Goal: Task Accomplishment & Management: Manage account settings

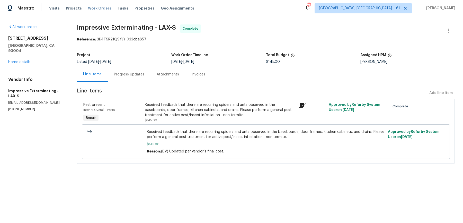
click at [88, 6] on span "Work Orders" at bounding box center [99, 8] width 23 height 5
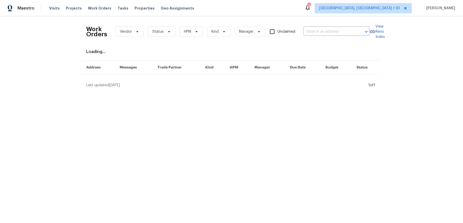
click at [350, 16] on div "Work Orders Vendor Status HPM Kind Manager Unclaimed ​ View Reno Index Loading.…" at bounding box center [231, 54] width 463 height 76
click at [348, 23] on div "Work Orders Vendor Status HPM Kind Manager Unclaimed ​" at bounding box center [227, 31] width 283 height 23
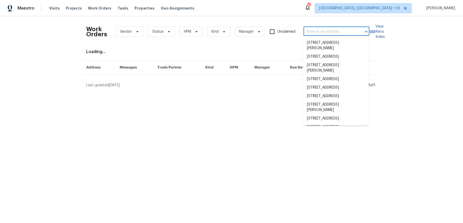
click at [344, 31] on input "text" at bounding box center [329, 32] width 51 height 8
paste input "692 Suholden Cir Marietta, GA 30066"
type input "x692 Suholden Cir Marietta, GA 30066"
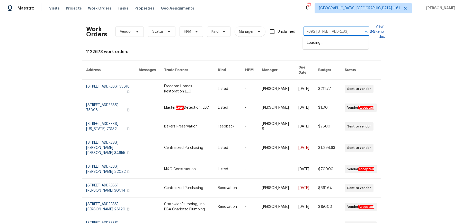
scroll to position [0, 17]
click at [346, 33] on input "x692 Suholden Cir Marietta, GA 30066" at bounding box center [329, 32] width 51 height 8
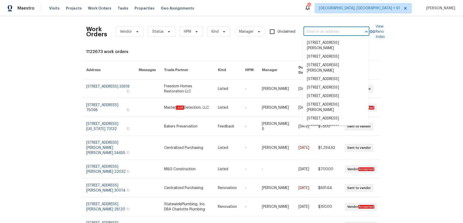
paste input "692 Suholden Cir Marietta, GA 30066"
type input "692 Suholden Cir Marietta, GA 30066"
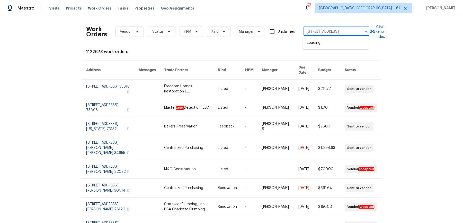
scroll to position [0, 15]
click at [345, 40] on li "692 Suholden Cir, Marietta, GA 30066" at bounding box center [336, 43] width 66 height 8
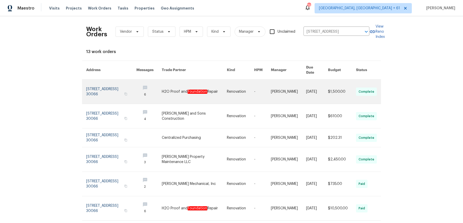
click at [251, 91] on link at bounding box center [240, 91] width 27 height 24
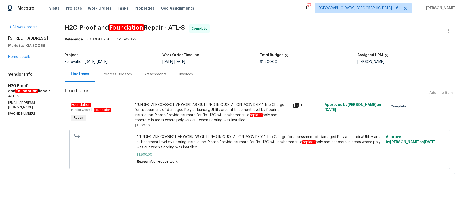
click at [24, 51] on div "692 Suholden Cir Marietta, GA 30066 Home details" at bounding box center [30, 48] width 44 height 24
click at [23, 57] on link "Home details" at bounding box center [19, 57] width 22 height 4
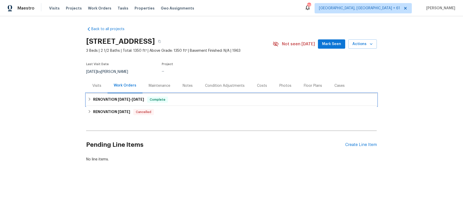
click at [155, 102] on div "Complete" at bounding box center [157, 99] width 21 height 6
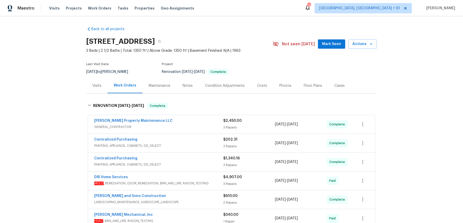
click at [183, 130] on div "Glen Property Maintenance LLC GENERAL_CONTRACTOR" at bounding box center [158, 124] width 129 height 12
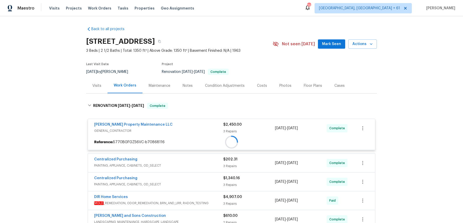
scroll to position [83, 0]
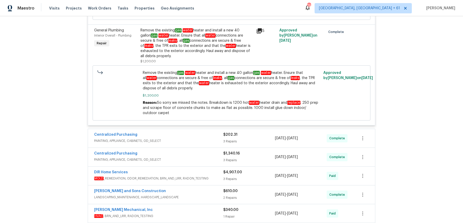
click at [183, 138] on div "Centralized Purchasing" at bounding box center [158, 135] width 129 height 6
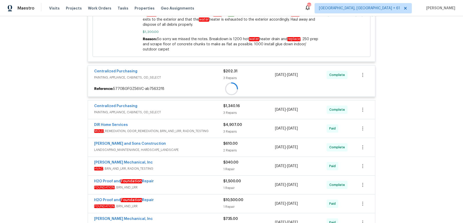
scroll to position [336, 0]
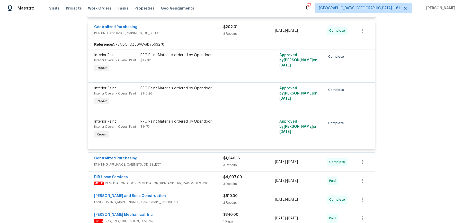
click at [186, 167] on span "PAINTING, APPLIANCE, CABINETS, OD_SELECT" at bounding box center [158, 164] width 129 height 5
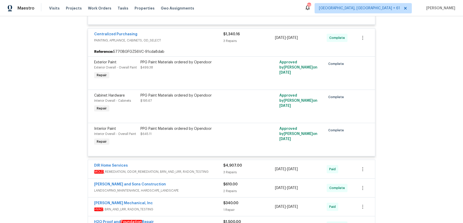
scroll to position [503, 0]
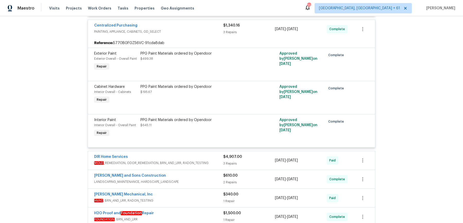
click at [208, 165] on span "MOLD _REMEDIATION, ODOR_REMEDIATION, BRN_AND_LRR, RADON_TESTING" at bounding box center [158, 162] width 129 height 5
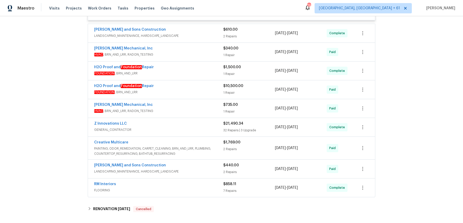
click at [213, 38] on span "LANDSCAPING_MAINTENANCE, HARDSCAPE_LANDSCAPE" at bounding box center [158, 35] width 129 height 5
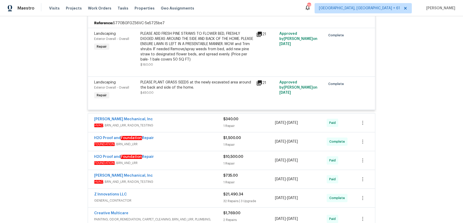
scroll to position [1013, 0]
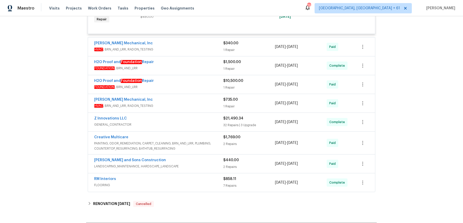
click at [203, 66] on div "H2O Proof and Foundation Repair" at bounding box center [158, 62] width 129 height 6
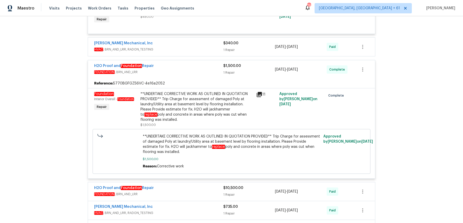
click at [207, 47] on div "JH Martin Mechanical, Inc" at bounding box center [158, 44] width 129 height 6
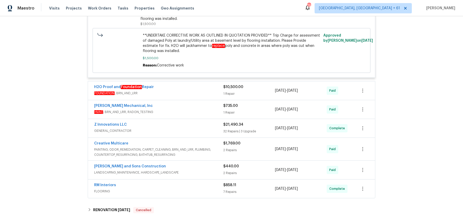
scroll to position [1271, 0]
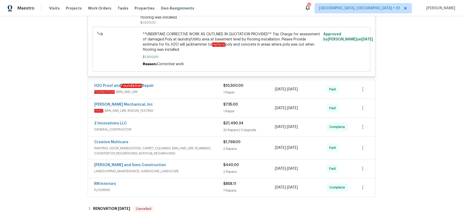
click at [207, 80] on div "H2O Proof and Foundation Repair FOUNDATION , BRN_AND_LRR $10,500.00 1 Repair 8/…" at bounding box center [231, 89] width 287 height 19
click at [207, 84] on div "H2O Proof and Foundation Repair" at bounding box center [158, 86] width 129 height 6
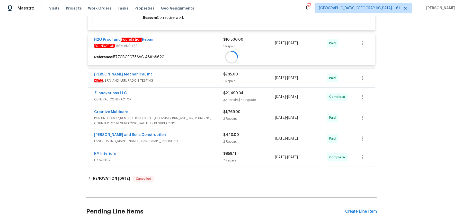
scroll to position [1321, 0]
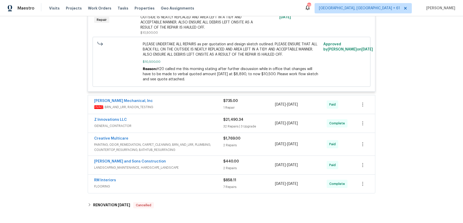
click at [196, 105] on span "HVAC , BRN_AND_LRR, RADON_TESTING" at bounding box center [158, 106] width 129 height 5
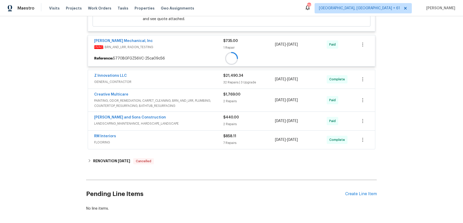
scroll to position [1443, 0]
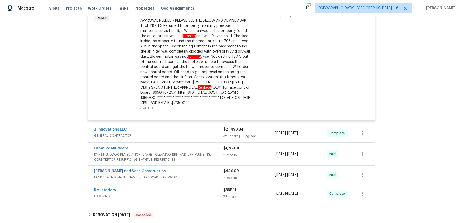
click at [194, 130] on div "Z Innovations LLC" at bounding box center [158, 130] width 129 height 6
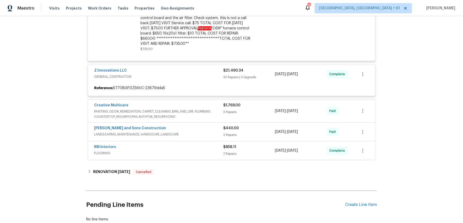
scroll to position [1593, 0]
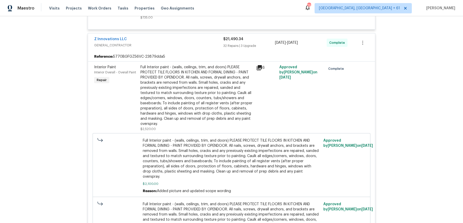
click at [209, 84] on div "Full Interior paint - (walls, ceilings, trim, and doors) PLEASE PROTECT TILE FL…" at bounding box center [196, 96] width 113 height 62
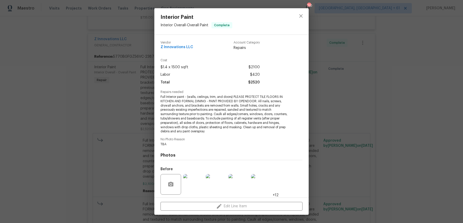
click at [369, 98] on div "Interior Paint Interior Overall - Overall Paint Complete Vendor Z Innovations L…" at bounding box center [231, 111] width 463 height 223
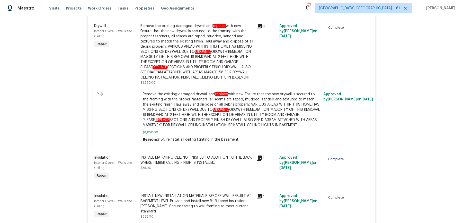
scroll to position [3970, 0]
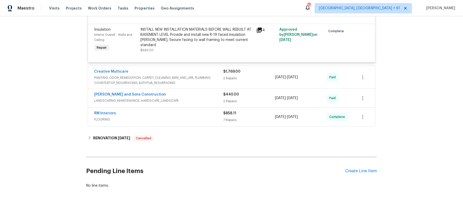
click at [224, 72] on span "$1,769.00" at bounding box center [231, 72] width 17 height 4
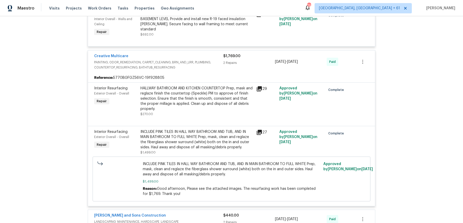
scroll to position [4106, 0]
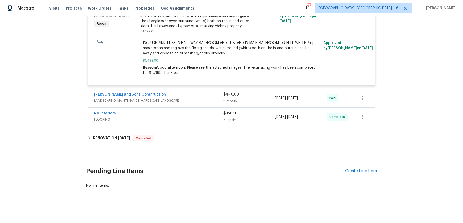
click at [213, 104] on div "Reyes and Sons Construction LANDSCAPING_MAINTENANCE, HARDSCAPE_LANDSCAPE" at bounding box center [158, 98] width 129 height 12
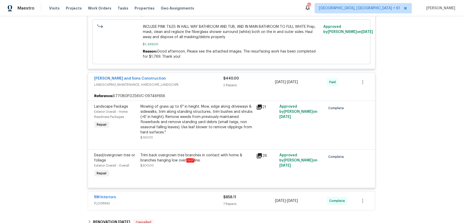
scroll to position [4207, 0]
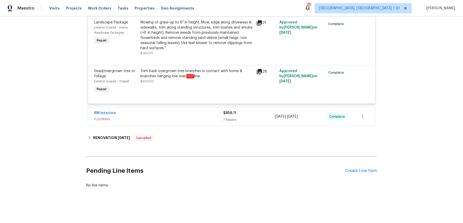
click at [203, 119] on span "FLOORING" at bounding box center [158, 119] width 129 height 5
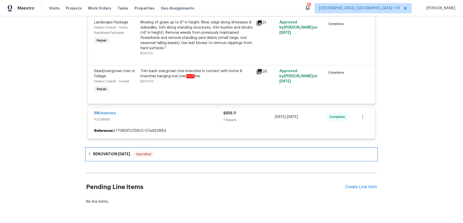
click at [158, 154] on div "RENOVATION 7/15/25 Cancelled" at bounding box center [232, 154] width 288 height 6
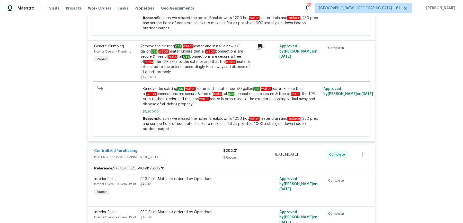
scroll to position [0, 0]
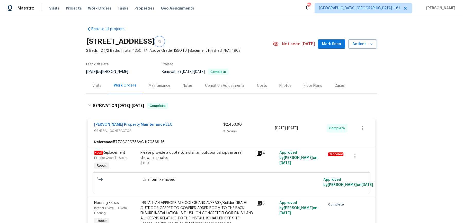
click at [164, 40] on button "button" at bounding box center [159, 41] width 9 height 9
click at [225, 36] on div "692 Suholden Cir, Marietta, GA 30066" at bounding box center [179, 41] width 186 height 13
click at [164, 40] on button "button" at bounding box center [159, 41] width 9 height 9
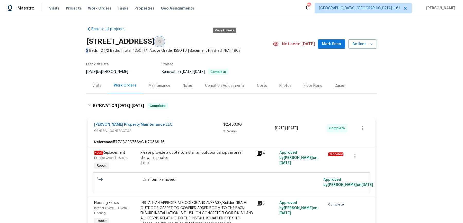
click at [164, 37] on button "button" at bounding box center [159, 41] width 9 height 9
click at [164, 42] on button "button" at bounding box center [159, 41] width 9 height 9
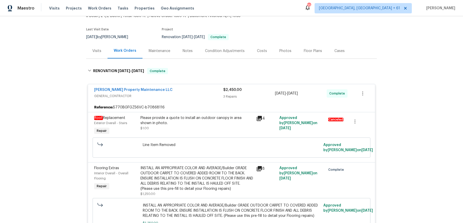
scroll to position [2159, 0]
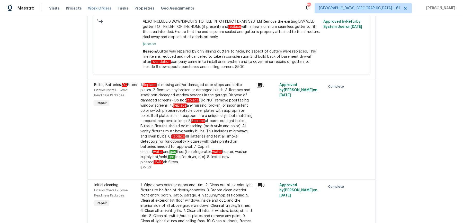
click at [96, 8] on span "Work Orders" at bounding box center [99, 8] width 23 height 5
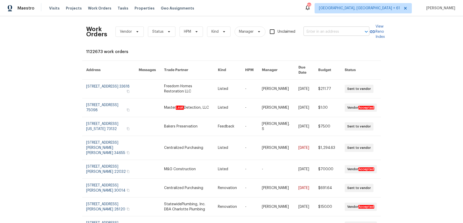
click at [317, 33] on input "text" at bounding box center [329, 32] width 51 height 8
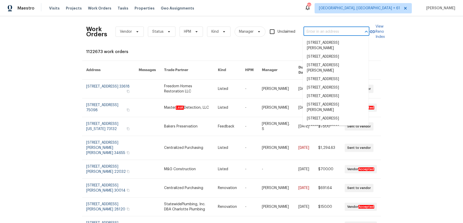
paste input "1089 Brittwood Pl Norcross, GA 30093"
type input "1089 Brittwood Pl Norcross, GA 30093"
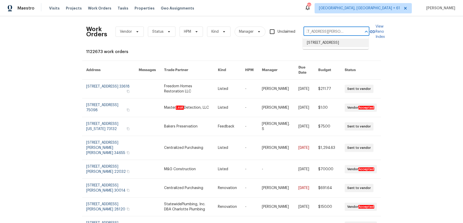
click at [322, 42] on li "1089 Brittwood Pl, Norcross, GA 30093" at bounding box center [336, 43] width 66 height 8
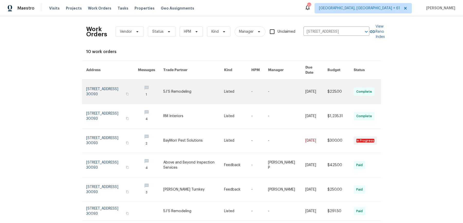
click at [203, 90] on link at bounding box center [193, 91] width 61 height 24
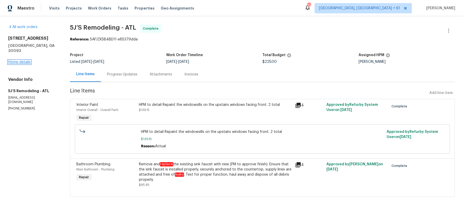
click at [26, 60] on link "Home details" at bounding box center [19, 62] width 22 height 4
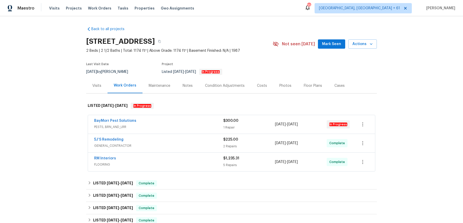
click at [146, 129] on span "PESTS, BRN_AND_LRR" at bounding box center [158, 126] width 129 height 5
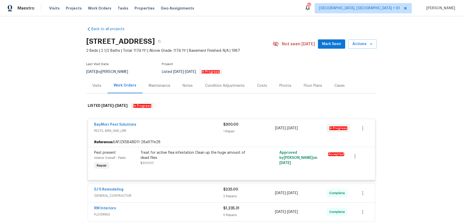
click at [165, 185] on div "5J’S Remodeling GENERAL_CONTRACTOR $225.00 2 Repairs 9/19/2025 - 9/23/2025 Comp…" at bounding box center [231, 193] width 287 height 19
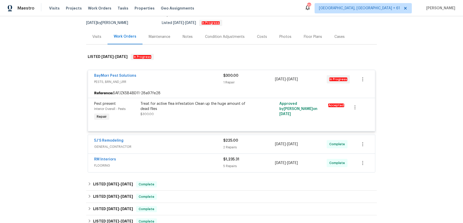
click at [173, 145] on span "GENERAL_CONTRACTOR" at bounding box center [158, 146] width 129 height 5
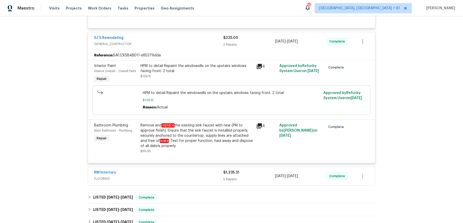
click at [173, 167] on div "RM Interiors FLOORING $1,235.31 5 Repairs 9/15/2025 - 9/19/2025 Complete" at bounding box center [231, 176] width 287 height 19
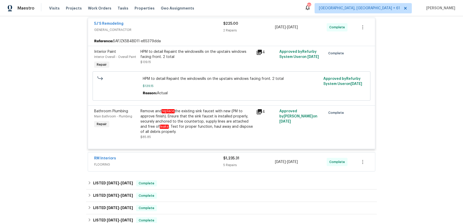
click at [174, 161] on div "RM Interiors" at bounding box center [158, 159] width 129 height 6
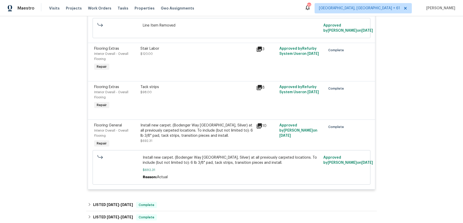
scroll to position [478, 0]
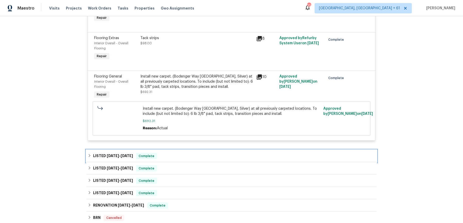
click at [196, 154] on div "LISTED 9/10/25 - 9/12/25 Complete" at bounding box center [232, 156] width 288 height 6
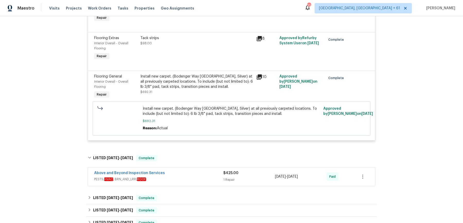
click at [191, 174] on div "Above and Beyond Inspection Services" at bounding box center [158, 173] width 129 height 6
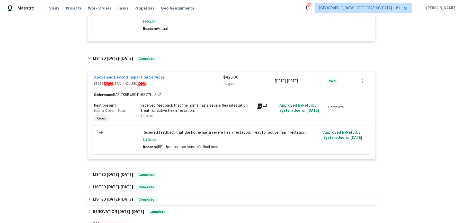
scroll to position [576, 0]
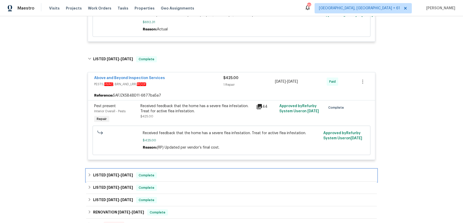
click at [191, 172] on div "LISTED 5/19/25 - 5/22/25 Complete" at bounding box center [232, 175] width 288 height 6
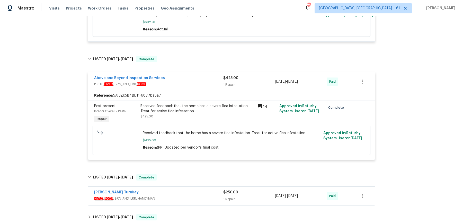
click at [189, 200] on span "HVAC , ROOF , BRN_AND_LRR, HANDYMAN" at bounding box center [158, 198] width 129 height 5
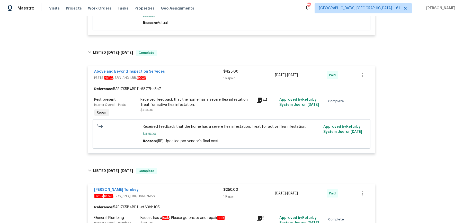
scroll to position [768, 0]
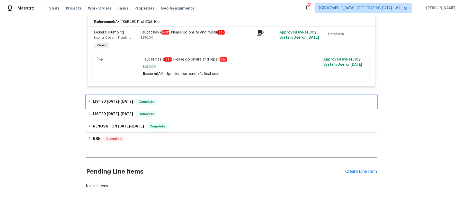
click at [179, 99] on div "LISTED 3/13/25 - 3/15/25 Complete" at bounding box center [232, 102] width 288 height 6
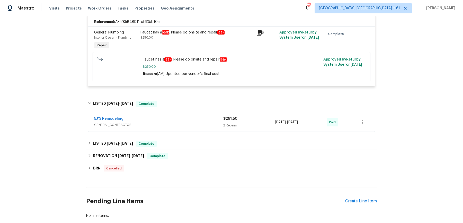
click at [178, 123] on span "GENERAL_CONTRACTOR" at bounding box center [158, 124] width 129 height 5
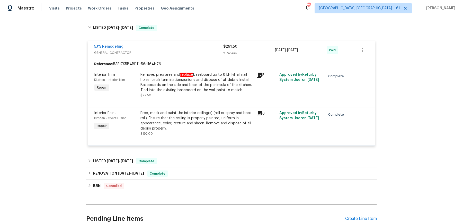
scroll to position [847, 0]
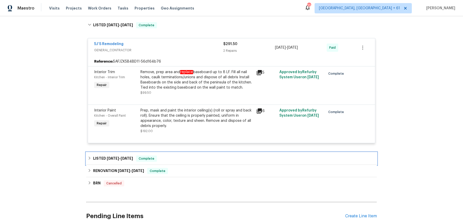
click at [174, 152] on div "LISTED 1/31/25 - 2/20/25 Complete" at bounding box center [231, 158] width 291 height 12
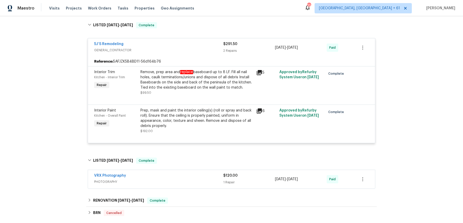
click at [170, 180] on span "PHOTOGRAPHY" at bounding box center [158, 181] width 129 height 5
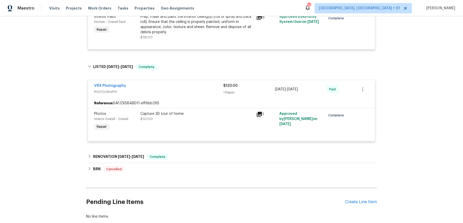
scroll to position [971, 0]
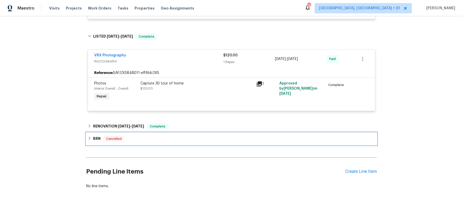
click at [174, 133] on div "BRN Cancelled" at bounding box center [231, 138] width 291 height 12
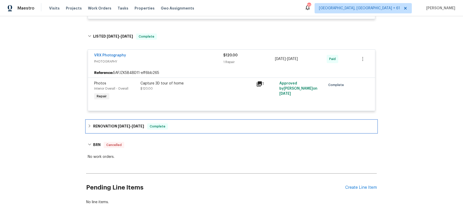
click at [182, 123] on div "RENOVATION 1/24/25 - 1/29/25 Complete" at bounding box center [232, 126] width 288 height 6
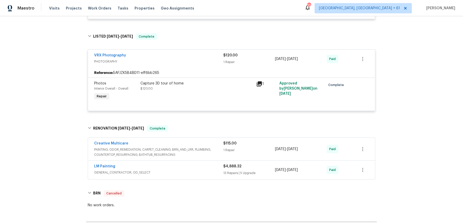
click at [182, 147] on span "PAINTING, ODOR_REMEDIATION, CARPET_CLEANING, BRN_AND_LRR, PLUMBING, COUNTERTOP_…" at bounding box center [158, 152] width 129 height 10
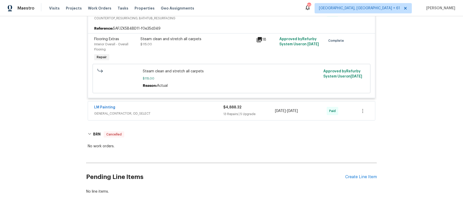
scroll to position [1116, 0]
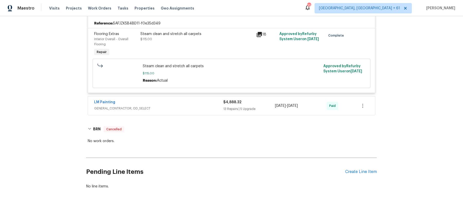
click at [186, 109] on span "GENERAL_CONTRACTOR, OD_SELECT" at bounding box center [158, 108] width 129 height 5
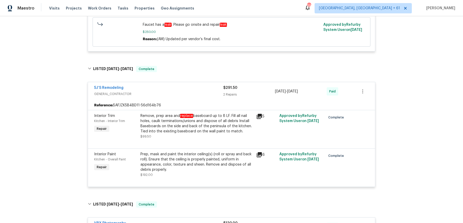
scroll to position [0, 0]
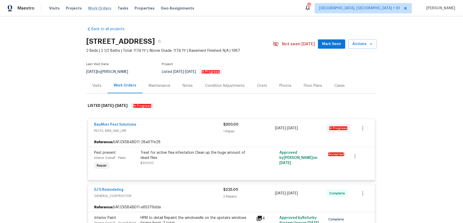
click at [98, 6] on span "Work Orders" at bounding box center [99, 8] width 23 height 5
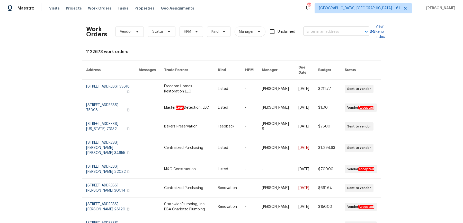
click at [357, 35] on div at bounding box center [362, 31] width 13 height 7
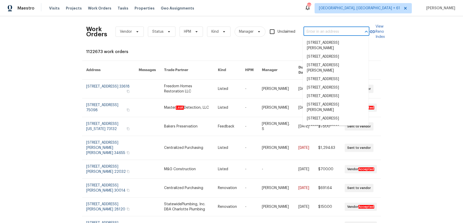
paste input "2007 Variations Dr NE Atlanta, GA 30329"
type input "2007 Variations Dr NE Atlanta, GA 30329"
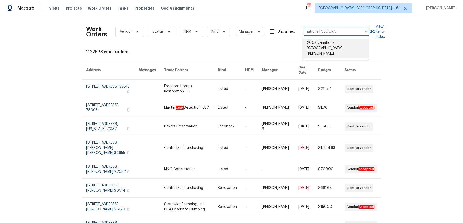
click at [350, 43] on li "2007 Variations Dr NE, Atlanta, GA 30329" at bounding box center [336, 48] width 66 height 19
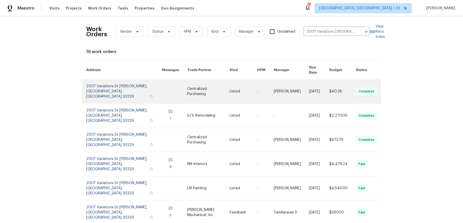
click at [297, 86] on link at bounding box center [291, 91] width 35 height 24
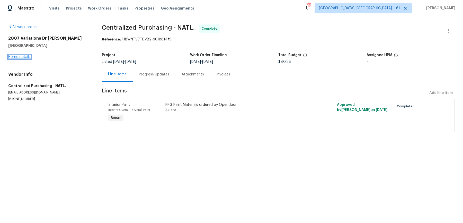
click at [26, 58] on link "Home details" at bounding box center [19, 57] width 22 height 4
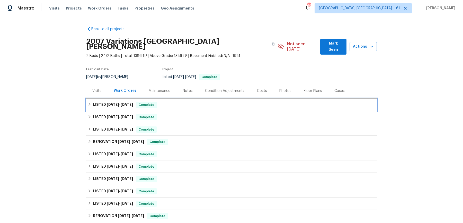
click at [141, 102] on span "Complete" at bounding box center [147, 104] width 20 height 5
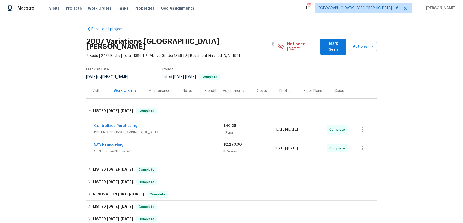
click at [192, 129] on span "PAINTING, APPLIANCE, CABINETS, OD_SELECT" at bounding box center [158, 131] width 129 height 5
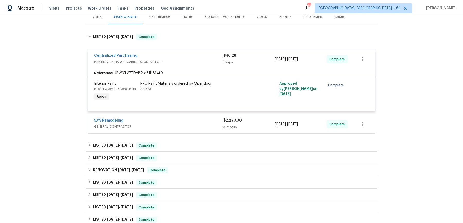
click at [193, 124] on span "GENERAL_CONTRACTOR" at bounding box center [158, 126] width 129 height 5
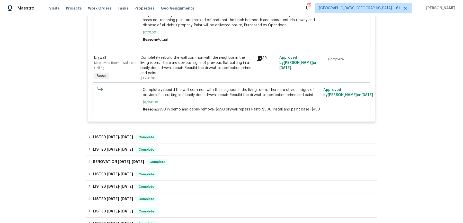
scroll to position [397, 0]
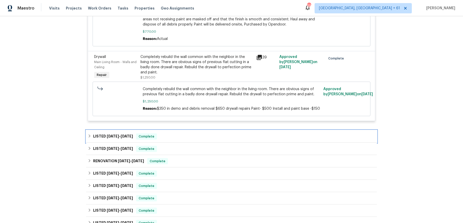
click at [186, 133] on div "LISTED 8/6/25 - 8/13/25 Complete" at bounding box center [232, 136] width 288 height 6
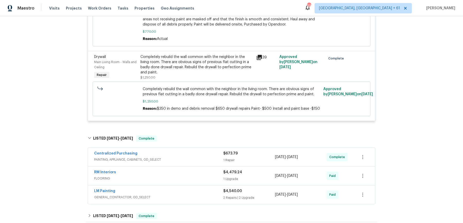
click at [184, 157] on span "PAINTING, APPLIANCE, CABINETS, OD_SELECT" at bounding box center [158, 159] width 129 height 5
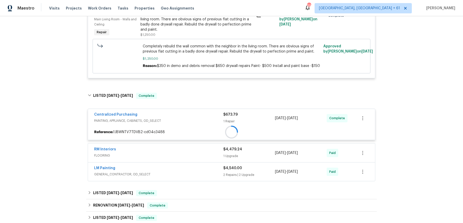
scroll to position [447, 0]
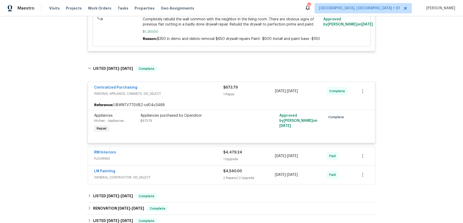
click at [184, 156] on span "FLOORING" at bounding box center [158, 158] width 129 height 5
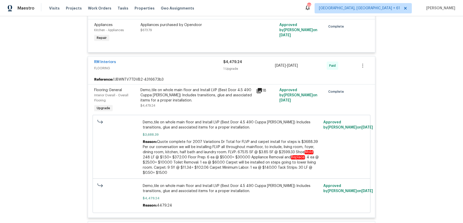
scroll to position [623, 0]
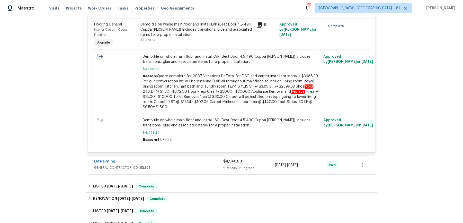
click at [182, 159] on div "LM Painting" at bounding box center [158, 162] width 129 height 6
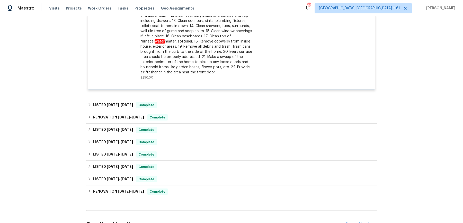
scroll to position [960, 0]
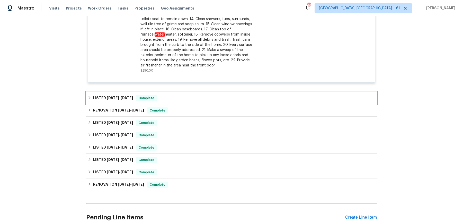
click at [227, 95] on div "LISTED 7/31/25 - 8/4/25 Complete" at bounding box center [232, 98] width 288 height 6
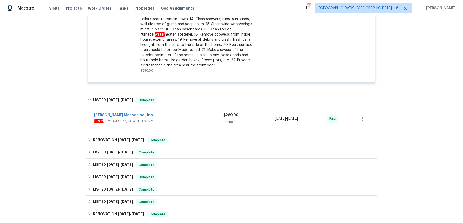
click at [202, 112] on div "JH Martin Mechanical, Inc" at bounding box center [158, 115] width 129 height 6
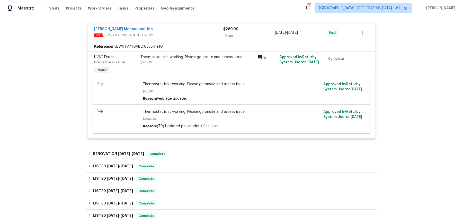
scroll to position [1051, 0]
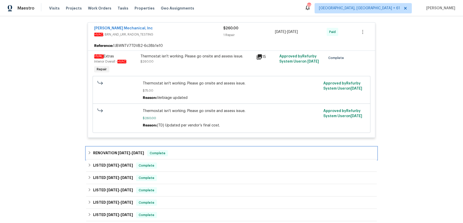
click at [181, 147] on div "RENOVATION 6/17/25 - 6/17/25 Complete" at bounding box center [231, 153] width 291 height 12
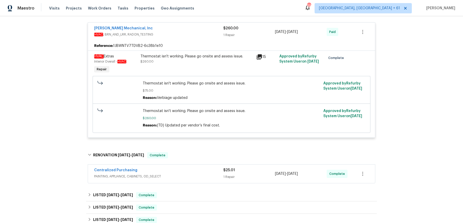
click at [182, 167] on div "Centralized Purchasing" at bounding box center [158, 170] width 129 height 6
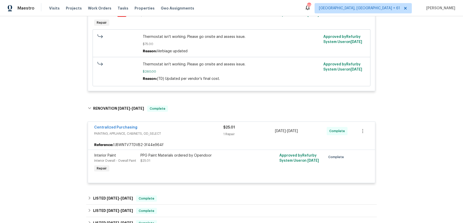
scroll to position [1137, 0]
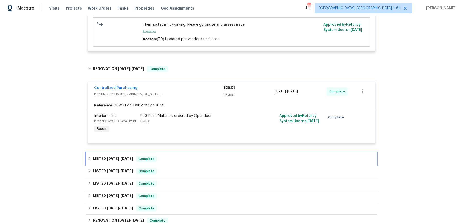
click at [188, 153] on div "LISTED 6/17/25 - 6/20/25 Complete" at bounding box center [231, 159] width 291 height 12
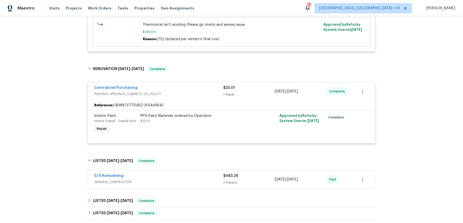
click at [178, 173] on div "5J’S Remodeling" at bounding box center [158, 176] width 129 height 6
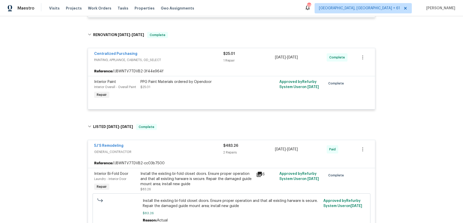
scroll to position [1357, 0]
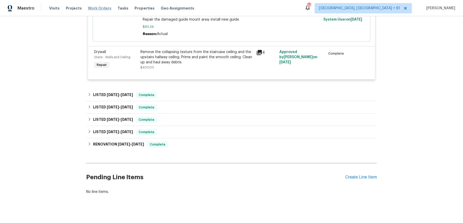
click at [101, 7] on span "Work Orders" at bounding box center [99, 8] width 23 height 5
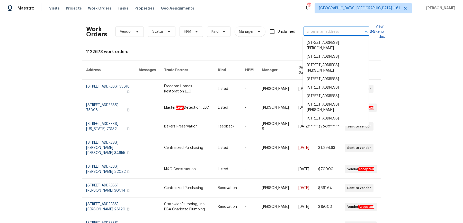
click at [312, 31] on input "text" at bounding box center [329, 32] width 51 height 8
paste input "132 Highland Dr Rockmart, GA 30153"
type input "132 Highland Dr Rockmart, GA 30153"
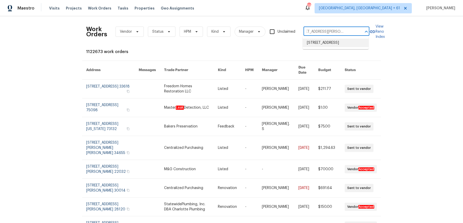
click at [327, 41] on li "132 Highland Dr, Rockmart, GA 30153" at bounding box center [336, 43] width 66 height 8
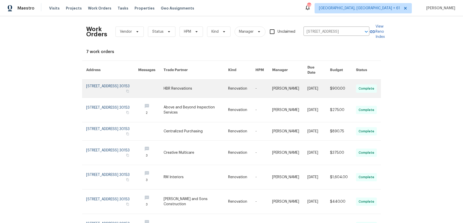
click at [246, 79] on link at bounding box center [241, 88] width 27 height 18
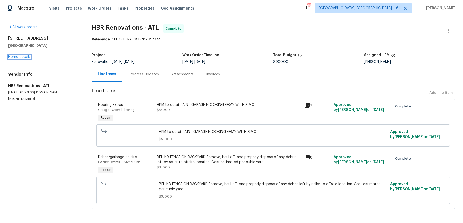
click at [21, 56] on link "Home details" at bounding box center [19, 57] width 22 height 4
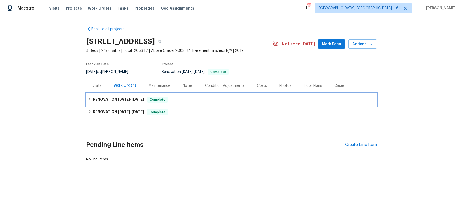
click at [177, 103] on div "RENOVATION 9/24/25 - 9/27/25 Complete" at bounding box center [231, 99] width 291 height 12
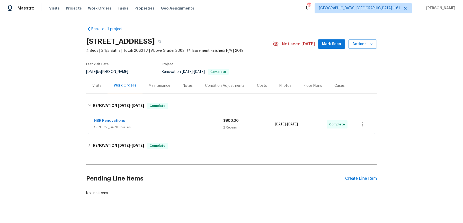
click at [184, 119] on div "HBR Renovations" at bounding box center [158, 121] width 129 height 6
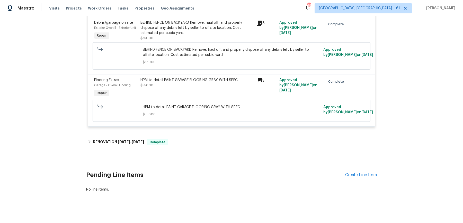
scroll to position [133, 0]
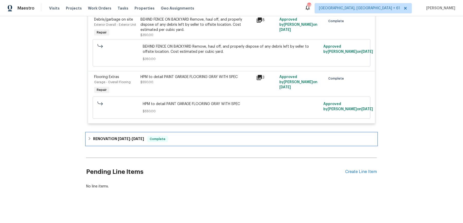
click at [174, 142] on div "RENOVATION 9/15/25 - 9/23/25 Complete" at bounding box center [231, 139] width 291 height 12
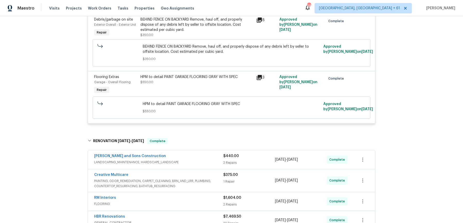
click at [176, 155] on div "Reyes and Sons Construction" at bounding box center [158, 156] width 129 height 6
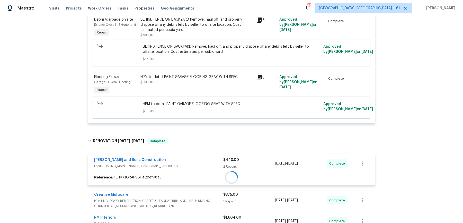
scroll to position [172, 0]
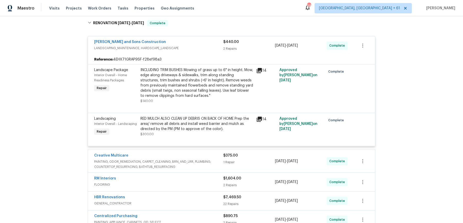
click at [191, 155] on div "Creative Multicare" at bounding box center [158, 156] width 129 height 6
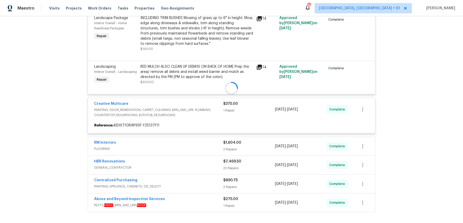
scroll to position [305, 0]
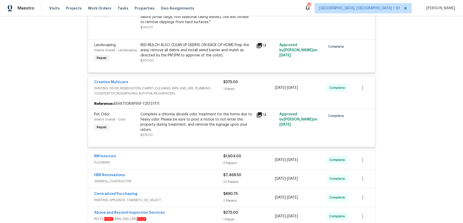
click at [190, 157] on div "RM Interiors" at bounding box center [158, 157] width 129 height 6
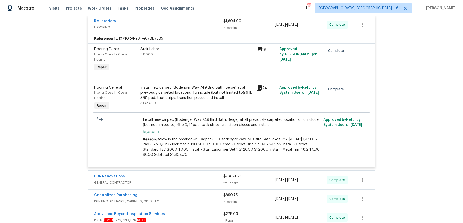
scroll to position [461, 0]
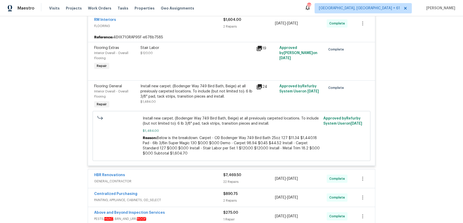
click at [177, 181] on span "GENERAL_CONTRACTOR" at bounding box center [158, 181] width 129 height 5
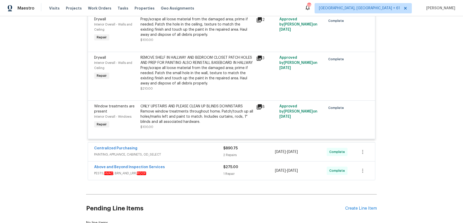
scroll to position [1620, 0]
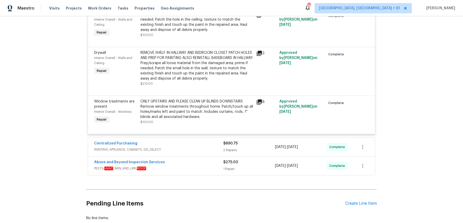
click at [190, 147] on span "PAINTING, APPLIANCE, CABINETS, OD_SELECT" at bounding box center [158, 149] width 129 height 5
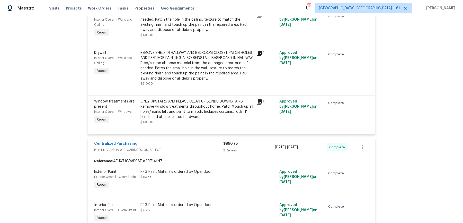
scroll to position [1727, 0]
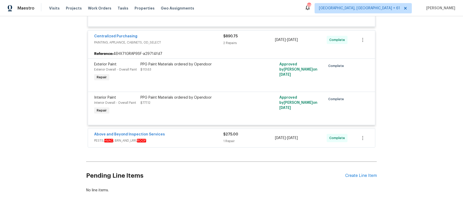
click at [202, 133] on div "Above and Beyond Inspection Services" at bounding box center [158, 135] width 129 height 6
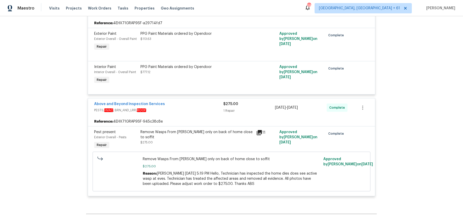
scroll to position [1763, 0]
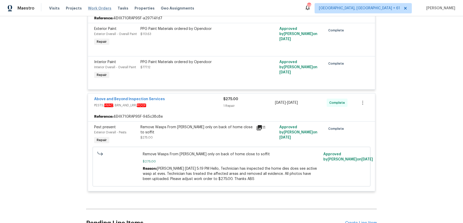
click at [88, 6] on span "Work Orders" at bounding box center [99, 8] width 23 height 5
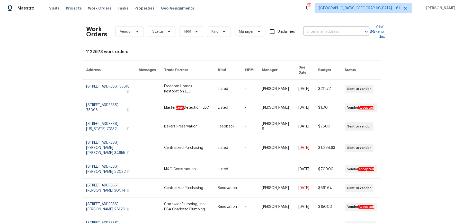
click at [321, 36] on div "Work Orders Vendor Status HPM Kind Manager Unclaimed ​" at bounding box center [227, 31] width 283 height 23
click at [324, 33] on input "text" at bounding box center [329, 32] width 51 height 8
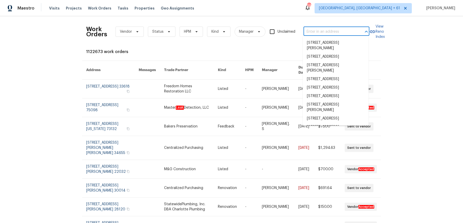
paste input "18330 Chapmans Count Rd Cypress, TX 77433"
type input "18330 Chapmans Count Rd Cypress, TX 77433"
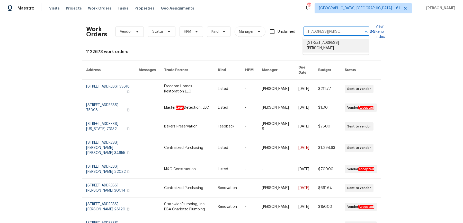
click at [322, 42] on li "18330 Chapmans Count Rd, Cypress, TX 77433" at bounding box center [336, 46] width 66 height 14
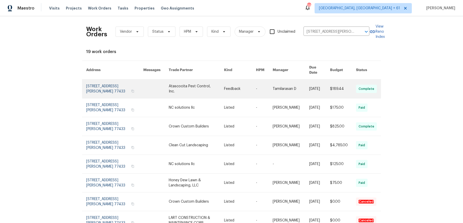
click at [283, 82] on link at bounding box center [291, 88] width 36 height 19
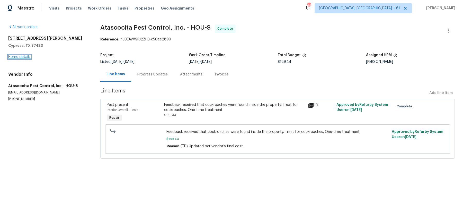
click at [15, 58] on link "Home details" at bounding box center [19, 57] width 22 height 4
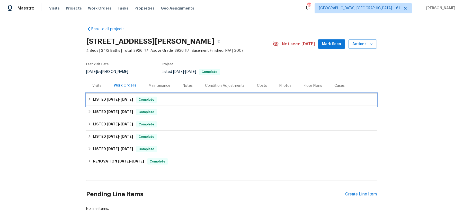
drag, startPoint x: 167, startPoint y: 102, endPoint x: 171, endPoint y: 98, distance: 4.7
click at [171, 98] on div "LISTED 9/23/25 - 9/25/25 Complete" at bounding box center [232, 99] width 288 height 6
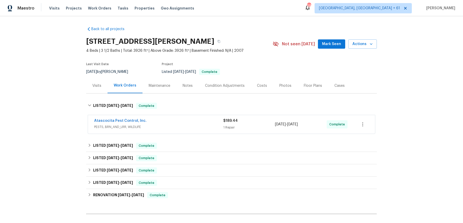
click at [165, 122] on div "Atascocita Pest Control, Inc." at bounding box center [158, 121] width 129 height 6
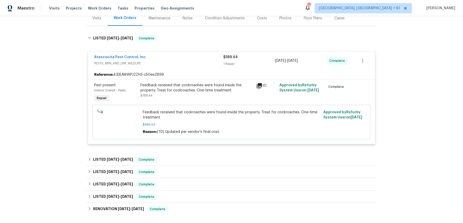
scroll to position [70, 0]
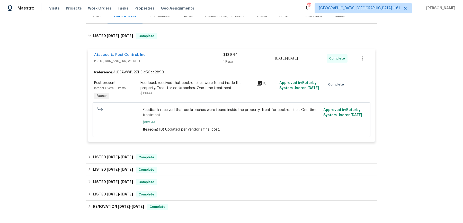
click at [165, 149] on div "Back to all projects 18330 Chapmans Count Rd, Cypress, TX 77433 4 Beds | 3 1/2 …" at bounding box center [231, 107] width 291 height 308
click at [179, 156] on div "LISTED 8/14/25 - 8/31/25 Complete" at bounding box center [232, 157] width 288 height 6
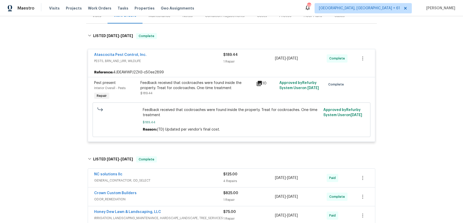
click at [179, 179] on span "GENERAL_CONTRACTOR, OD_SELECT" at bounding box center [158, 180] width 129 height 5
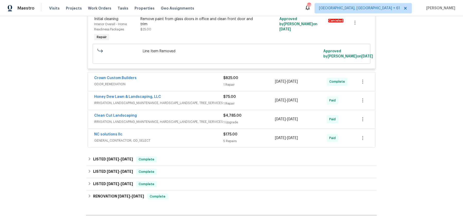
scroll to position [451, 0]
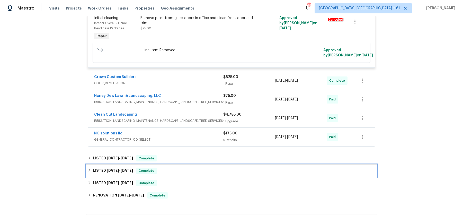
click at [179, 174] on div "LISTED 6/9/25 - 6/11/25 Complete" at bounding box center [232, 170] width 288 height 6
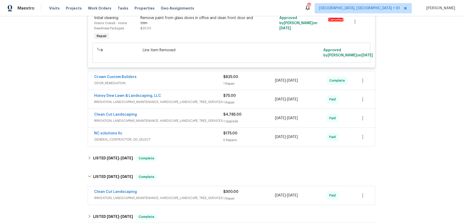
click at [174, 81] on div "Crown Custom Builders ODOR_REMEDIATION $825.00 1 Repair 8/20/2025 - 8/25/2025 C…" at bounding box center [231, 80] width 287 height 19
click at [176, 86] on span "ODOR_REMEDIATION" at bounding box center [158, 83] width 129 height 5
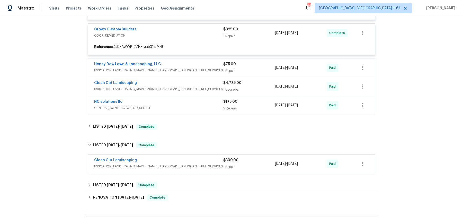
scroll to position [500, 0]
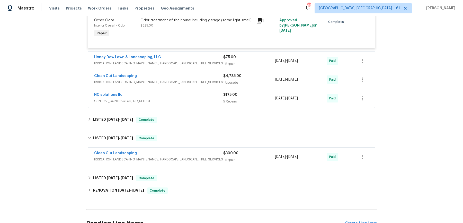
click at [188, 66] on span "IRRIGATION, LANDSCAPING_MAINTENANCE, HARDSCAPE_LANDSCAPE, TREE_SERVICES" at bounding box center [158, 63] width 129 height 5
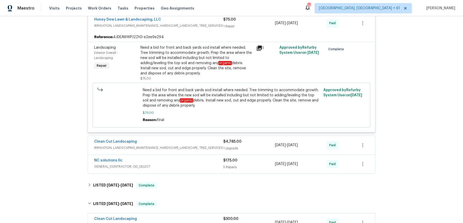
scroll to position [574, 0]
click at [181, 147] on div "Clean Cut Landscaping IRRIGATION, LANDSCAPING_MAINTENANCE, HARDSCAPE_LANDSCAPE,…" at bounding box center [231, 145] width 287 height 19
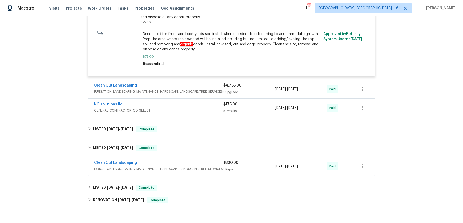
scroll to position [630, 0]
click at [210, 91] on div "Clean Cut Landscaping IRRIGATION, LANDSCAPING_MAINTENANCE, HARDSCAPE_LANDSCAPE,…" at bounding box center [231, 88] width 287 height 19
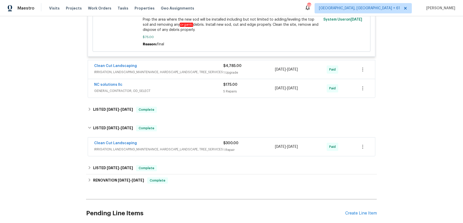
click at [210, 79] on div "Clean Cut Landscaping IRRIGATION, LANDSCAPING_MAINTENANCE, HARDSCAPE_LANDSCAPE,…" at bounding box center [231, 69] width 287 height 19
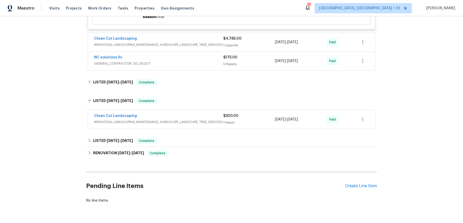
click at [207, 42] on div "Clean Cut Landscaping" at bounding box center [158, 39] width 129 height 6
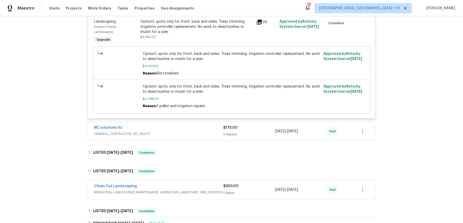
scroll to position [723, 0]
click at [178, 136] on span "GENERAL_CONTRACTOR, OD_SELECT" at bounding box center [158, 132] width 129 height 5
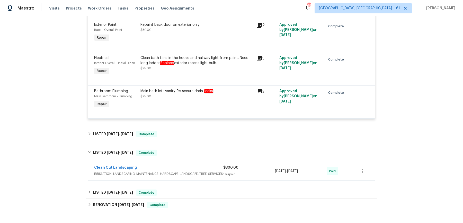
scroll to position [920, 0]
click at [178, 137] on div "LISTED 6/24/25 - 6/26/25 Complete" at bounding box center [232, 133] width 288 height 6
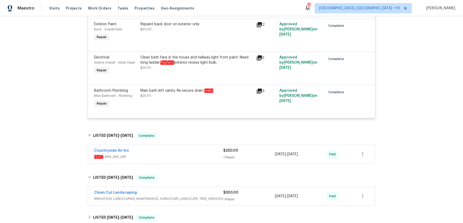
click at [181, 159] on span "HVAC , BRN_AND_LRR" at bounding box center [158, 156] width 129 height 5
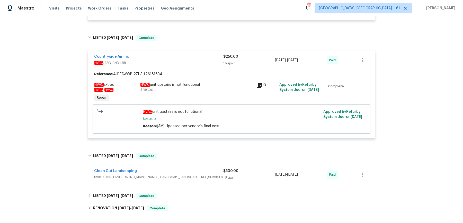
scroll to position [1060, 0]
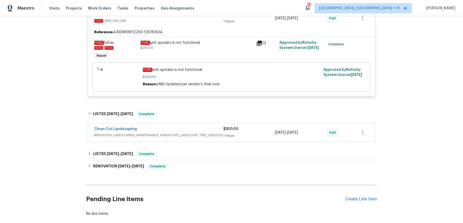
click at [198, 132] on div "Clean Cut Landscaping" at bounding box center [158, 129] width 129 height 6
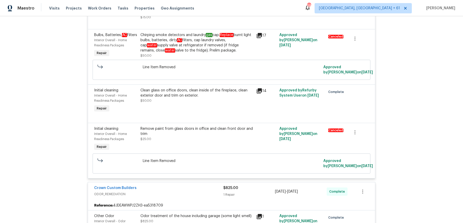
scroll to position [0, 0]
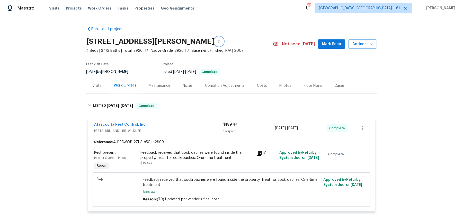
click at [224, 42] on button "button" at bounding box center [218, 41] width 9 height 9
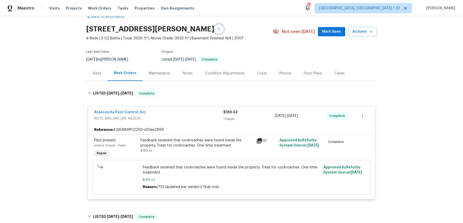
scroll to position [14, 0]
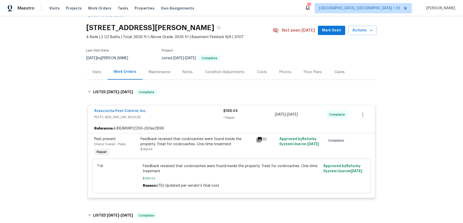
click at [105, 2] on div "Maestro Visits Projects Work Orders Tasks Properties Geo Assignments 685 Albuqu…" at bounding box center [231, 8] width 463 height 16
click at [101, 5] on div "Visits Projects Work Orders Tasks Properties Geo Assignments" at bounding box center [124, 8] width 151 height 10
click at [98, 9] on span "Work Orders" at bounding box center [99, 8] width 23 height 5
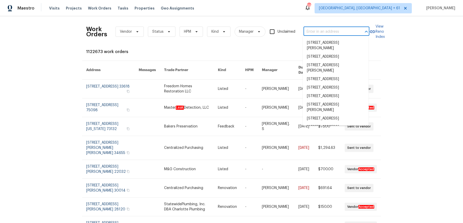
click at [332, 34] on input "text" at bounding box center [329, 32] width 51 height 8
paste input "7143 Lake Carlisle Blvd Orlando, FL 32829"
type input "7143 Lake Carlisle Blvd Orlando, FL 32829"
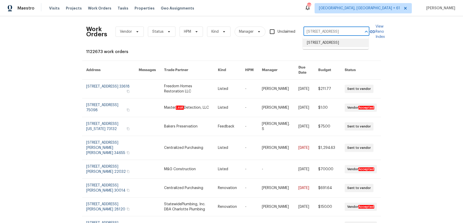
click at [324, 47] on li "7143 Lake Carlisle Blvd, Orlando, FL 32829" at bounding box center [336, 43] width 66 height 8
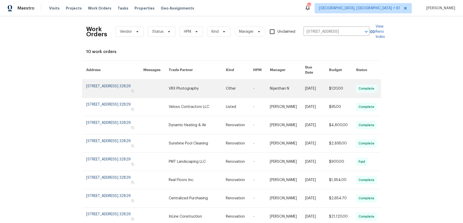
click at [218, 86] on link at bounding box center [197, 88] width 57 height 18
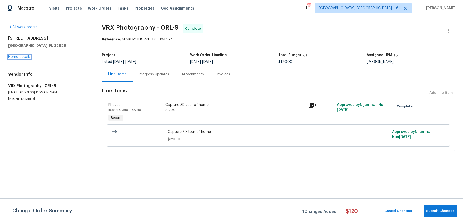
click at [20, 58] on link "Home details" at bounding box center [19, 57] width 22 height 4
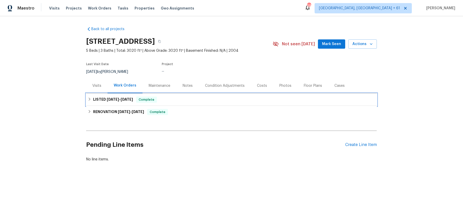
click at [199, 100] on div "LISTED 9/16/25 - 9/18/25 Complete" at bounding box center [232, 99] width 288 height 6
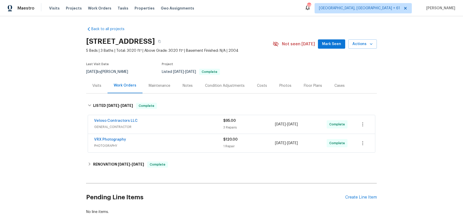
click at [184, 119] on div "Veloso Contractors LLC" at bounding box center [158, 121] width 129 height 6
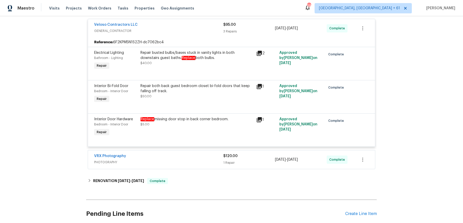
scroll to position [101, 0]
click at [177, 156] on div "VRX Photography" at bounding box center [158, 156] width 129 height 6
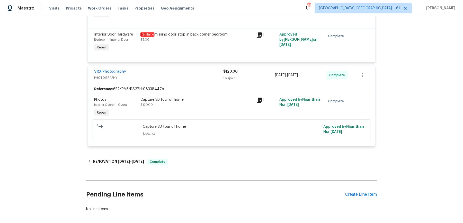
scroll to position [194, 0]
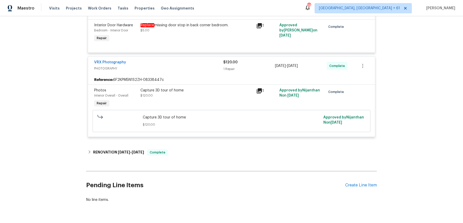
click at [175, 158] on div "Back to all projects 7143 Lake Carlisle Blvd, Orlando, FL 32829 5 Beds | 3 Bath…" at bounding box center [231, 18] width 291 height 378
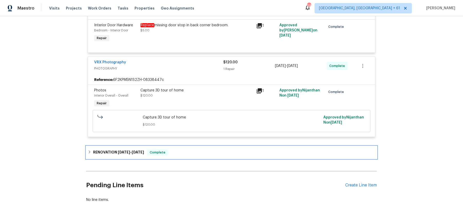
click at [176, 152] on div "RENOVATION 9/2/25 - 10/2/25 Complete" at bounding box center [232, 152] width 288 height 6
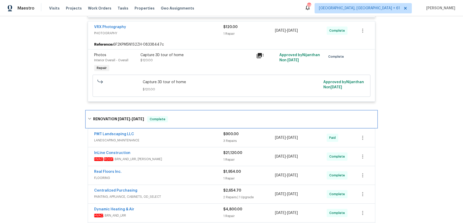
scroll to position [238, 0]
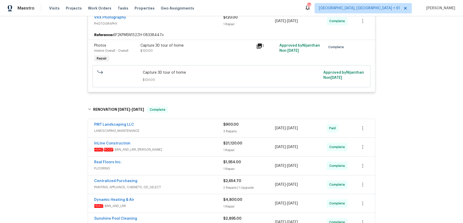
click at [199, 131] on span "LANDSCAPING_MAINTENANCE" at bounding box center [158, 130] width 129 height 5
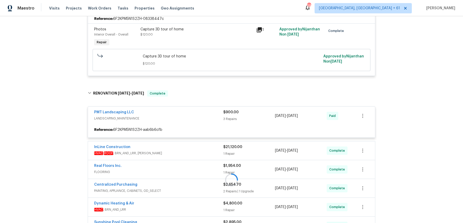
scroll to position [255, 0]
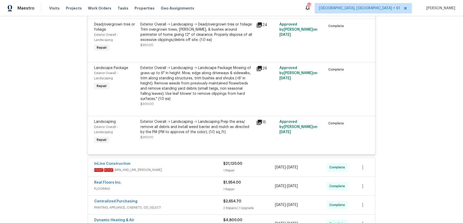
click at [196, 167] on span "HVAC , ROOF , BRN_AND_LRR, WELLS" at bounding box center [158, 169] width 129 height 5
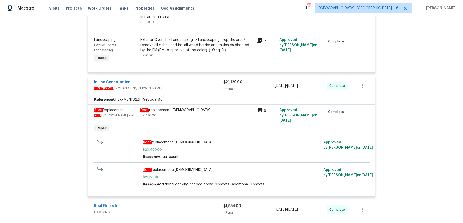
scroll to position [453, 0]
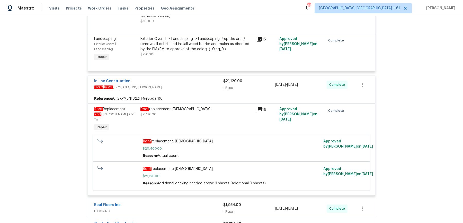
click at [183, 199] on div "Real Floors Inc. FLOORING $1,954.00 1 Repair 9/4/2025 - 9/12/2025 Complete" at bounding box center [231, 208] width 287 height 19
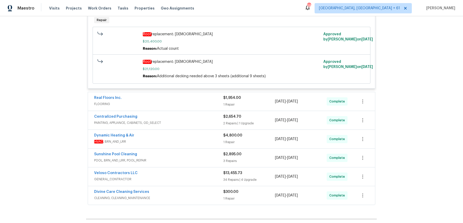
scroll to position [561, 0]
click at [174, 91] on div "Real Floors Inc. FLOORING $1,954.00 1 Repair 9/4/2025 - 9/12/2025 Complete" at bounding box center [231, 100] width 287 height 19
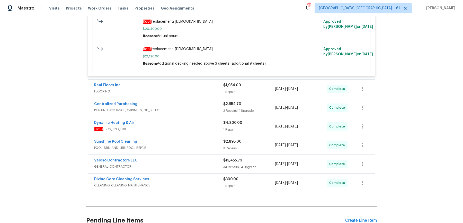
scroll to position [573, 0]
click at [175, 88] on span "FLOORING" at bounding box center [158, 90] width 129 height 5
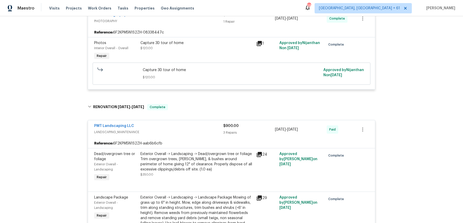
scroll to position [0, 0]
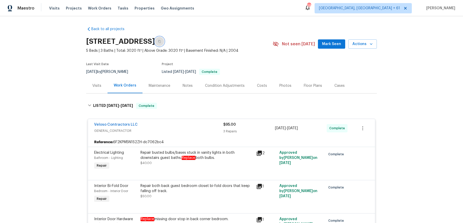
click at [161, 42] on icon "button" at bounding box center [159, 41] width 3 height 3
click at [102, 8] on span "Work Orders" at bounding box center [99, 8] width 23 height 5
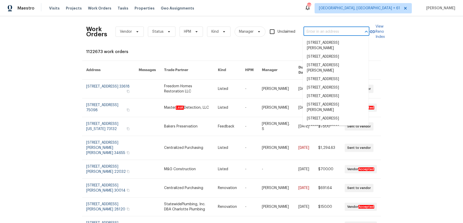
click at [314, 31] on input "text" at bounding box center [329, 32] width 51 height 8
paste input "6095 Blackberry Ln Buford, GA 30518"
type input "6095 Blackberry Ln Buford, GA 30518"
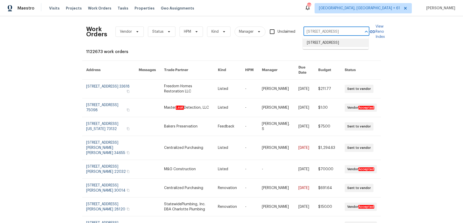
click at [323, 45] on li "6095 Blackberry Ln, Buford, GA 30518" at bounding box center [336, 43] width 66 height 8
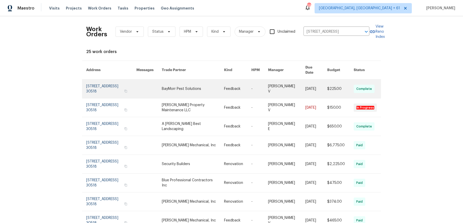
click at [281, 80] on link at bounding box center [286, 88] width 37 height 19
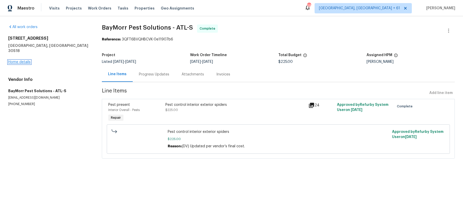
click at [26, 60] on link "Home details" at bounding box center [19, 62] width 22 height 4
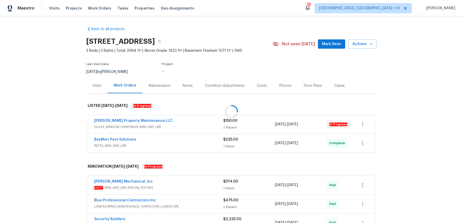
click at [180, 120] on div at bounding box center [231, 111] width 463 height 223
click at [181, 121] on div "[PERSON_NAME] Property Maintenance LLC" at bounding box center [158, 121] width 129 height 6
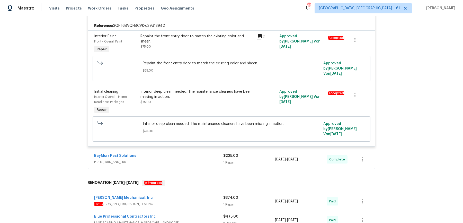
scroll to position [122, 0]
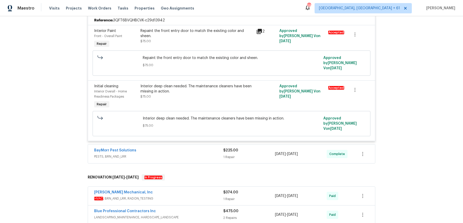
click at [189, 153] on div "BayMorr Pest Solutions" at bounding box center [158, 151] width 129 height 6
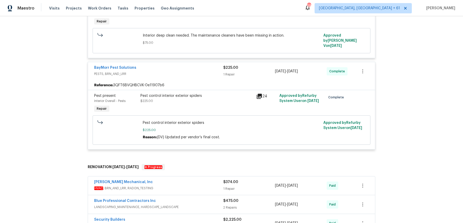
scroll to position [205, 0]
click at [188, 189] on span "HVAC , BRN_AND_LRR, RADON_TESTING" at bounding box center [158, 187] width 129 height 5
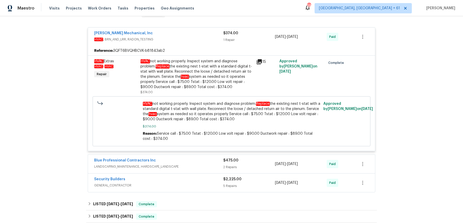
scroll to position [358, 0]
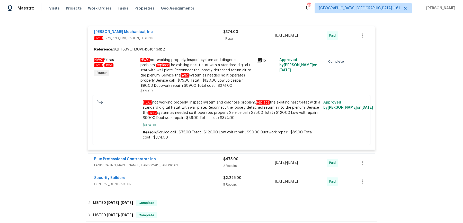
click at [219, 159] on div "Blue Professional Contractors Inc" at bounding box center [158, 159] width 129 height 6
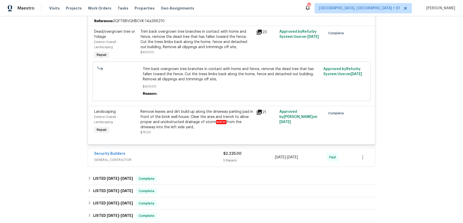
scroll to position [521, 0]
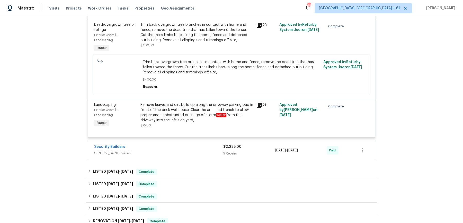
click at [201, 141] on div "Security Builders GENERAL_CONTRACTOR $2,225.00 5 Repairs 6/25/2025 - 7/2/2025 P…" at bounding box center [231, 150] width 287 height 19
click at [200, 158] on div "Security Builders GENERAL_CONTRACTOR $2,225.00 5 Repairs 6/25/2025 - 7/2/2025 P…" at bounding box center [231, 150] width 287 height 19
click at [200, 147] on div "Security Builders" at bounding box center [158, 147] width 129 height 6
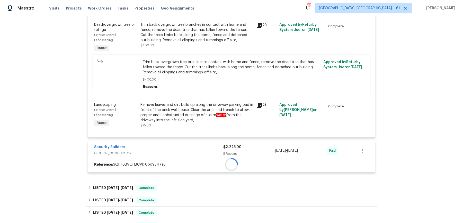
scroll to position [604, 0]
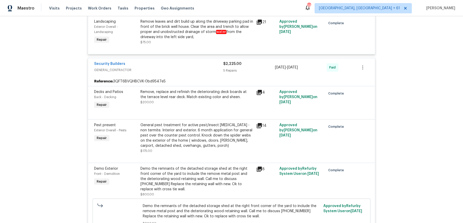
click at [189, 105] on div "Remove, replace and refinish the deteriorating deck boards at the terrace level…" at bounding box center [197, 100] width 116 height 24
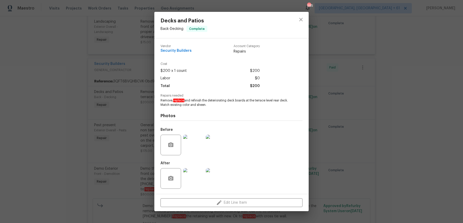
click at [402, 133] on div "Decks and Patios Back - Decking Complete Vendor Security Builders Account Categ…" at bounding box center [231, 111] width 463 height 223
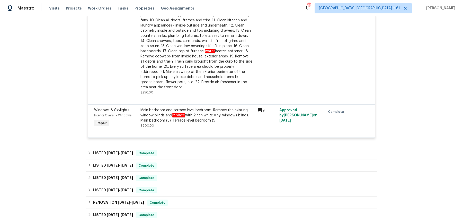
scroll to position [906, 0]
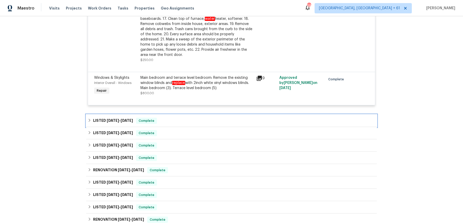
click at [246, 114] on div "LISTED 9/10/25 - 9/16/25 Complete" at bounding box center [231, 120] width 291 height 12
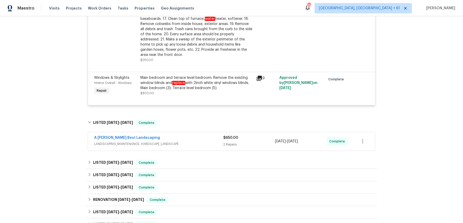
click at [217, 141] on span "LANDSCAPING_MAINTENANCE, HARDSCAPE_LANDSCAPE" at bounding box center [158, 143] width 129 height 5
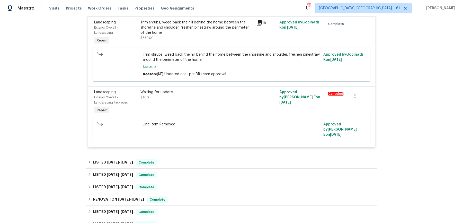
scroll to position [1074, 0]
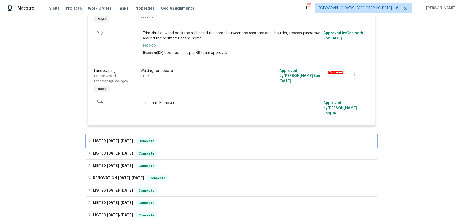
click at [216, 135] on div "LISTED 7/31/25 - 8/12/25 Complete" at bounding box center [231, 141] width 291 height 12
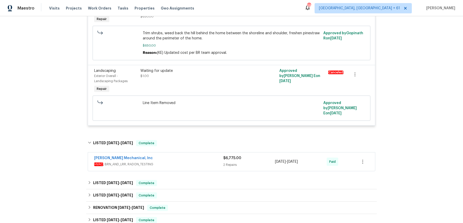
click at [205, 152] on div "JH Martin Mechanical, Inc HVAC , BRN_AND_LRR, RADON_TESTING $6,775.00 2 Repairs…" at bounding box center [231, 161] width 287 height 19
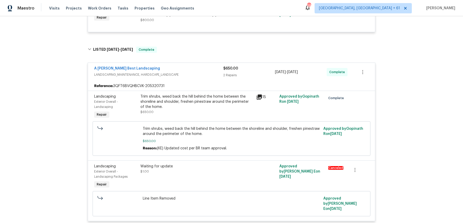
scroll to position [1088, 0]
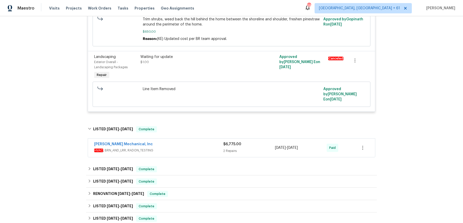
click at [200, 147] on div "JH Martin Mechanical, Inc HVAC , BRN_AND_LRR, RADON_TESTING $6,775.00 2 Repairs…" at bounding box center [231, 147] width 291 height 21
click at [202, 141] on div "JH Martin Mechanical, Inc" at bounding box center [158, 144] width 129 height 6
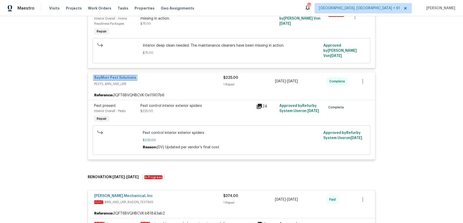
scroll to position [0, 0]
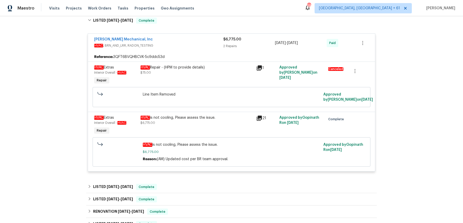
scroll to position [1201, 0]
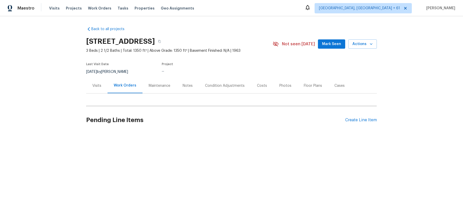
click at [95, 85] on div "Visits" at bounding box center [96, 85] width 9 height 5
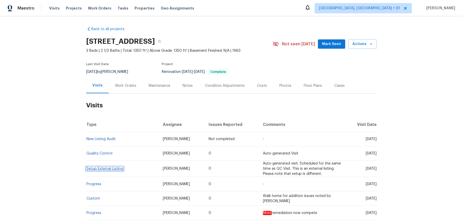
click at [98, 167] on link "Setup External Listing" at bounding box center [104, 169] width 37 height 4
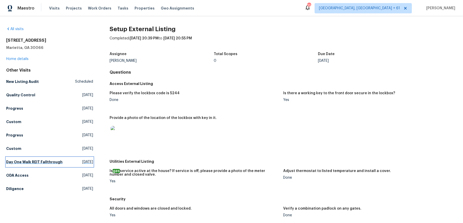
click at [38, 159] on link "Day One Walk REIT Fallthrough Tue, Aug 05 2025" at bounding box center [49, 161] width 87 height 9
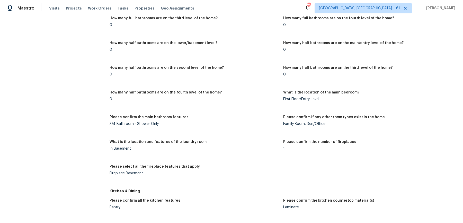
scroll to position [236, 0]
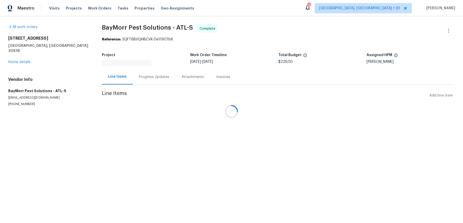
click at [133, 29] on div at bounding box center [231, 111] width 463 height 223
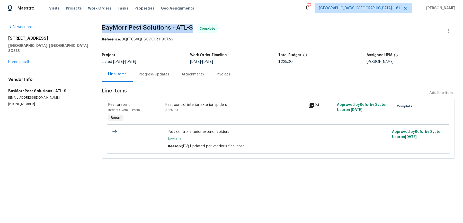
click at [133, 29] on span "BayMorr Pest Solutions - ATL-S" at bounding box center [147, 27] width 91 height 6
copy span "BayMorr Pest Solutions - ATL-S"
click at [95, 7] on span "Work Orders" at bounding box center [99, 8] width 23 height 5
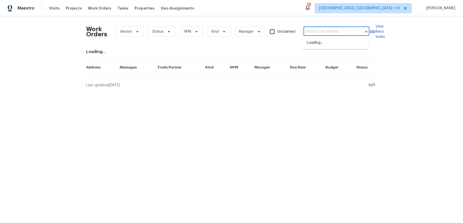
click at [321, 34] on input "text" at bounding box center [329, 32] width 51 height 8
paste input "1911 Winston Store Loop Richmond, TX 77469"
type input "1911 Winston Store Loop Richmond, TX 77469"
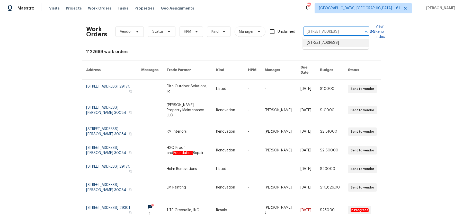
click at [321, 40] on li "1911 Winston Store Loop, Richmond, TX 77469" at bounding box center [336, 43] width 66 height 8
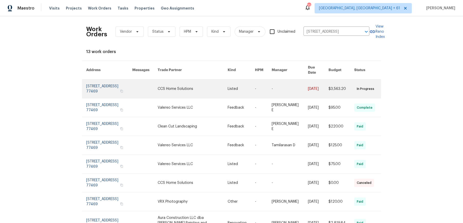
click at [294, 81] on link at bounding box center [290, 88] width 36 height 19
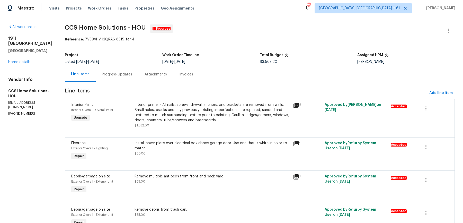
click at [16, 56] on div "1911 Winston Store Loop Richmond, TX 77469 Home details" at bounding box center [30, 50] width 44 height 29
click at [16, 60] on link "Home details" at bounding box center [19, 62] width 22 height 4
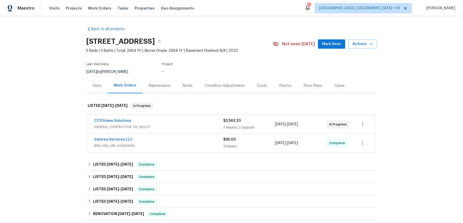
click at [190, 121] on div "CCS Home Solutions" at bounding box center [158, 121] width 129 height 6
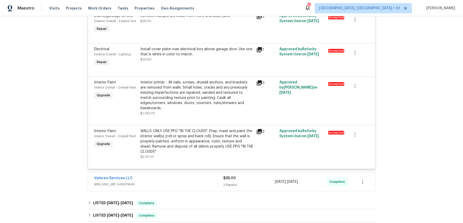
click at [190, 166] on div "CCS Home Solutions GENERAL_CONTRACTOR, OD_SELECT $3,563.20 3 Repairs | 2 Upgrad…" at bounding box center [232, 68] width 288 height 246
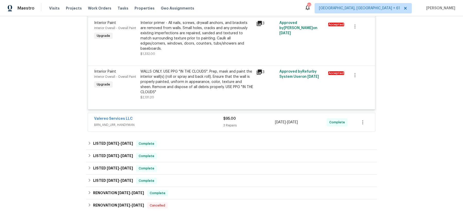
scroll to position [239, 0]
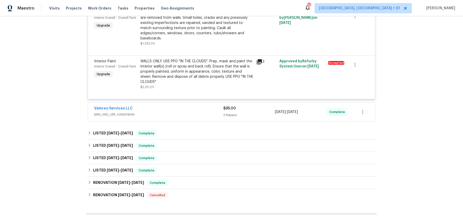
click at [206, 115] on div "Valereo Services LLC BRN_AND_LRR, HANDYMAN $95.00 3 Repairs 9/22/2025 - 9/25/20…" at bounding box center [231, 112] width 287 height 19
click at [206, 106] on div "Valereo Services LLC" at bounding box center [158, 109] width 129 height 6
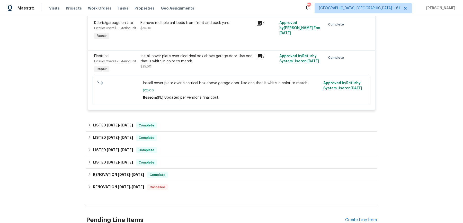
scroll to position [390, 0]
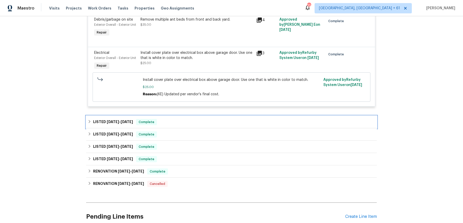
click at [199, 116] on div "LISTED 8/5/25 - 8/14/25 Complete" at bounding box center [231, 122] width 291 height 12
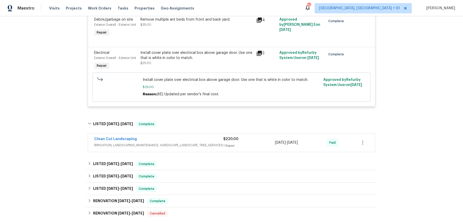
click at [189, 136] on div "Clean Cut Landscaping" at bounding box center [158, 139] width 129 height 6
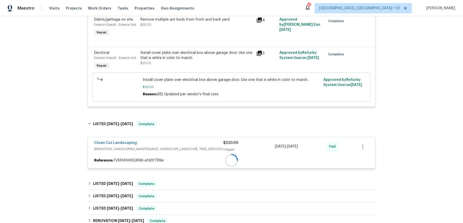
scroll to position [447, 0]
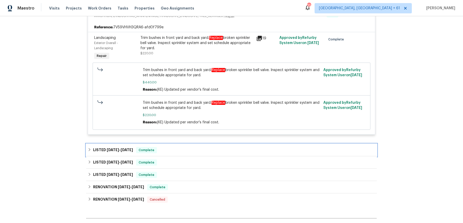
click at [187, 144] on div "LISTED 4/25/25 - 5/1/25 Complete" at bounding box center [231, 150] width 291 height 12
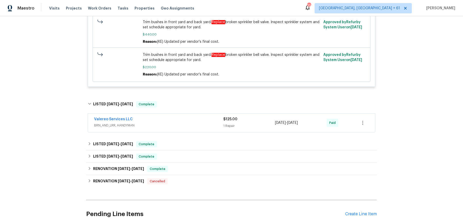
click at [192, 117] on div "Valereo Services LLC" at bounding box center [158, 120] width 129 height 6
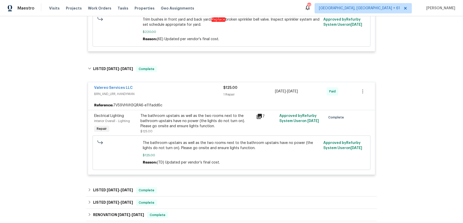
scroll to position [663, 0]
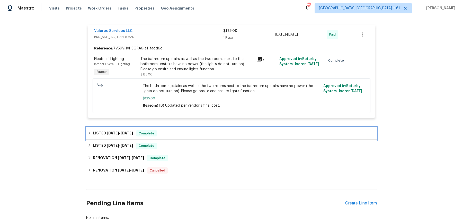
click at [184, 130] on div "LISTED 2/27/25 - 3/5/25 Complete" at bounding box center [232, 133] width 288 height 6
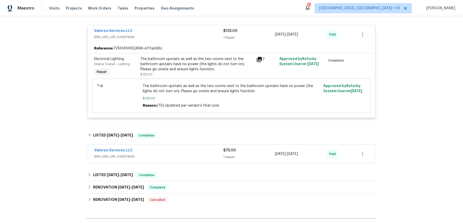
click at [181, 148] on div "Valereo Services LLC" at bounding box center [158, 151] width 129 height 6
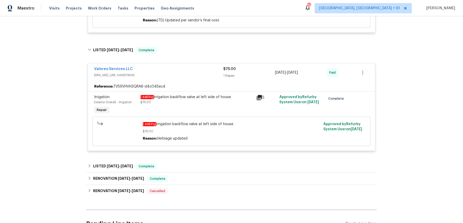
scroll to position [753, 0]
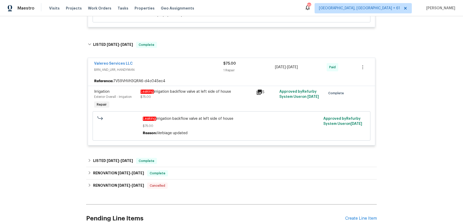
click at [179, 158] on div "LISTED 1/24/25 - 1/25/25 Complete" at bounding box center [232, 161] width 288 height 6
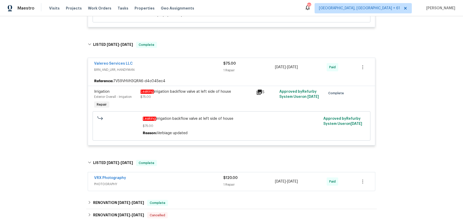
click at [190, 181] on span "PHOTOGRAPHY" at bounding box center [158, 183] width 129 height 5
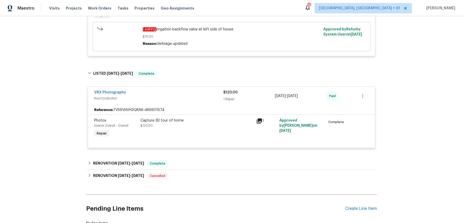
scroll to position [863, 0]
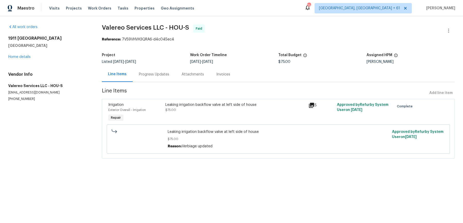
click at [142, 76] on div "Progress Updates" at bounding box center [154, 74] width 30 height 5
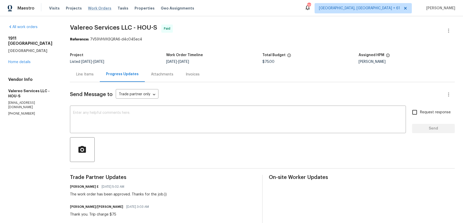
click at [94, 6] on span "Work Orders" at bounding box center [99, 8] width 23 height 5
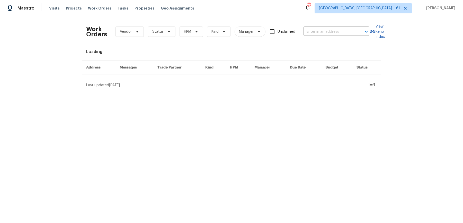
click at [316, 25] on div "Work Orders Vendor Status HPM Kind Manager Unclaimed ​" at bounding box center [227, 31] width 283 height 23
click at [313, 32] on input "text" at bounding box center [329, 32] width 51 height 8
paste input "1507 Chadmore Ln NW Concord, NC 28027"
type input "1507 Chadmore Ln NW Concord, NC 28027"
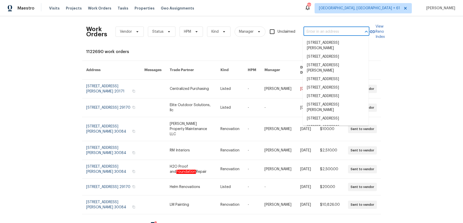
scroll to position [0, 0]
click at [320, 34] on input "text" at bounding box center [329, 32] width 51 height 8
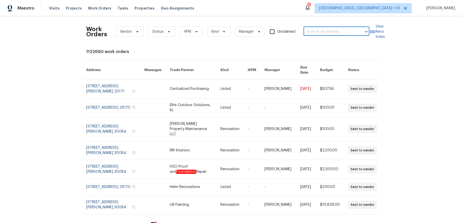
paste input "1507 Chadmore Ln NW Concord, NC 28027"
type input "1507 Chadmore Ln NW Concord, NC 28027"
click at [327, 46] on li "1507 Chadmore Ln NW, Concord, NC 28027" at bounding box center [336, 43] width 66 height 8
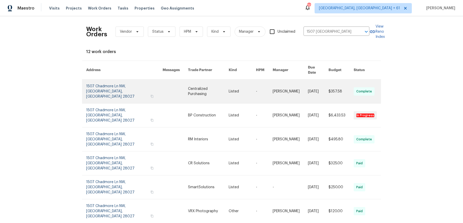
click at [217, 86] on link at bounding box center [208, 91] width 40 height 24
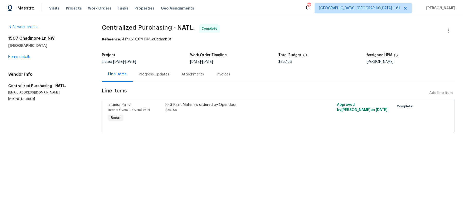
click at [18, 54] on div "1507 Chadmore Ln NW Concord, NC 28027 Home details" at bounding box center [48, 48] width 81 height 24
click at [16, 59] on div "1507 Chadmore Ln NW Concord, NC 28027 Home details" at bounding box center [48, 48] width 81 height 24
click at [16, 58] on link "Home details" at bounding box center [19, 57] width 22 height 4
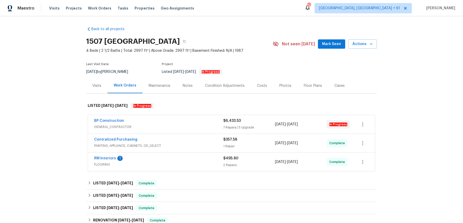
click at [145, 118] on div "BP Construction" at bounding box center [158, 121] width 129 height 6
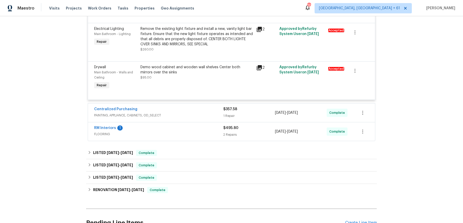
scroll to position [601, 0]
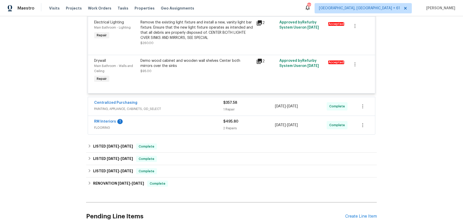
click at [174, 108] on span "PAINTING, APPLIANCE, CABINETS, OD_SELECT" at bounding box center [158, 108] width 129 height 5
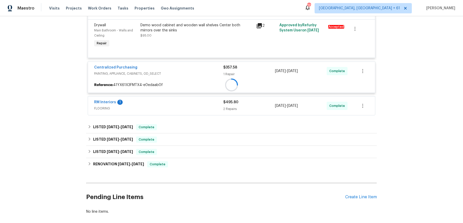
scroll to position [643, 0]
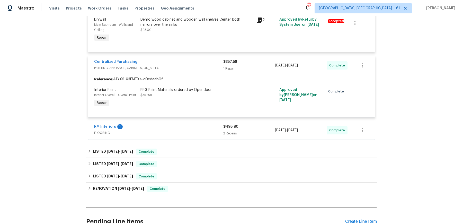
click at [171, 125] on div "RM Interiors 1" at bounding box center [158, 127] width 129 height 6
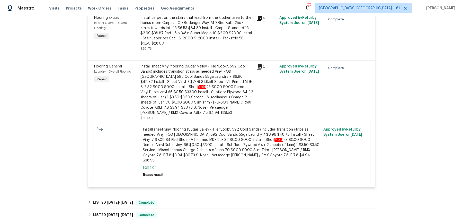
scroll to position [781, 0]
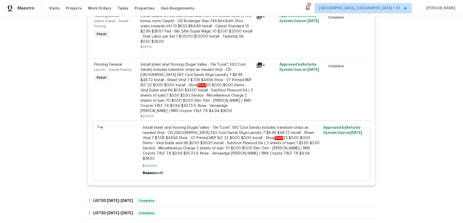
click at [92, 12] on div "Visits Projects Work Orders Tasks Properties Geo Assignments" at bounding box center [124, 8] width 151 height 10
click at [94, 6] on span "Work Orders" at bounding box center [99, 8] width 23 height 5
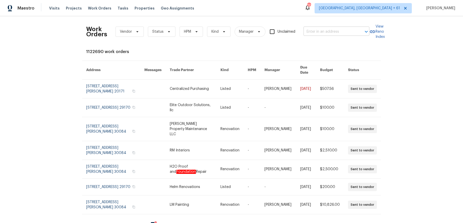
click at [334, 33] on input "text" at bounding box center [329, 32] width 51 height 8
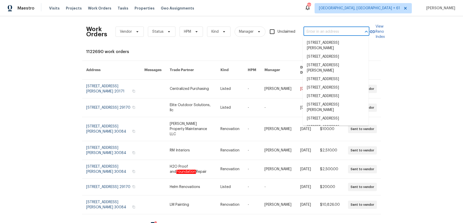
paste input "[STREET_ADDRESS][PERSON_NAME]"
type input "[STREET_ADDRESS][PERSON_NAME]"
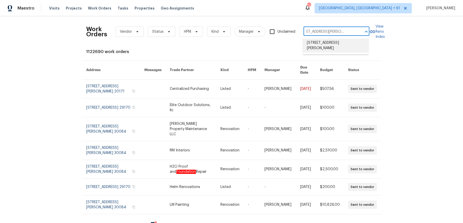
click at [330, 45] on li "[STREET_ADDRESS][PERSON_NAME]" at bounding box center [336, 46] width 66 height 14
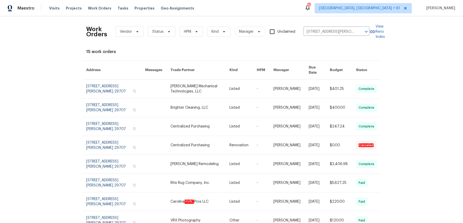
click at [298, 83] on link at bounding box center [290, 88] width 35 height 19
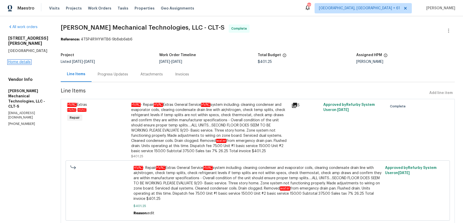
click at [24, 60] on link "Home details" at bounding box center [19, 62] width 22 height 4
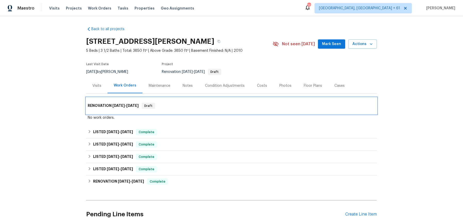
click at [184, 112] on div "RENOVATION 9/4/25 - 9/4/25 Draft" at bounding box center [231, 105] width 291 height 16
click at [185, 101] on div "RENOVATION 9/4/25 - 9/4/25 Draft" at bounding box center [231, 105] width 291 height 16
click at [182, 109] on div "RENOVATION 9/4/25 - 9/4/25 Draft" at bounding box center [231, 105] width 291 height 16
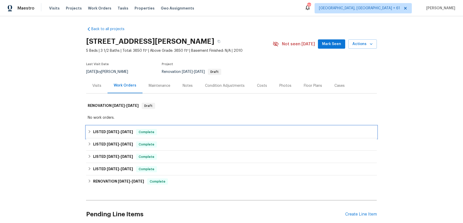
click at [176, 134] on div "LISTED 9/4/25 - 9/22/25 Complete" at bounding box center [232, 132] width 288 height 6
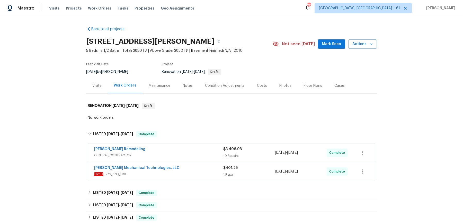
click at [174, 150] on div "Pino Remodeling" at bounding box center [158, 149] width 129 height 6
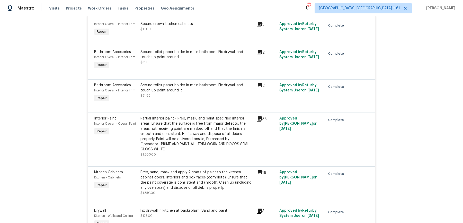
scroll to position [319, 0]
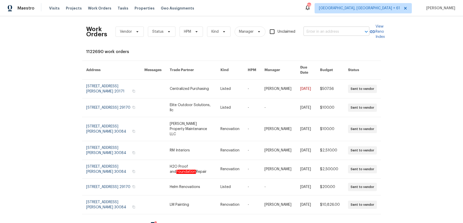
click at [333, 31] on input "text" at bounding box center [329, 32] width 51 height 8
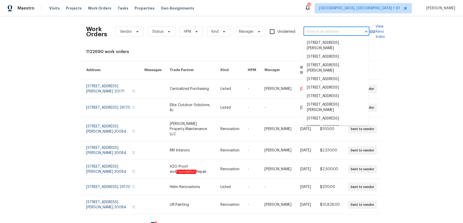
paste input "[STREET_ADDRESS][PERSON_NAME]"
type input "[STREET_ADDRESS][PERSON_NAME]"
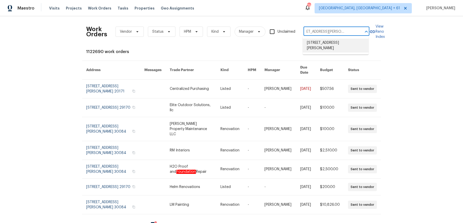
click at [328, 42] on li "[STREET_ADDRESS][PERSON_NAME]" at bounding box center [336, 46] width 66 height 14
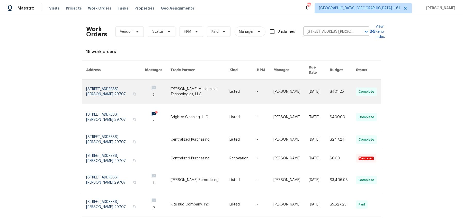
click at [310, 82] on link at bounding box center [319, 91] width 21 height 24
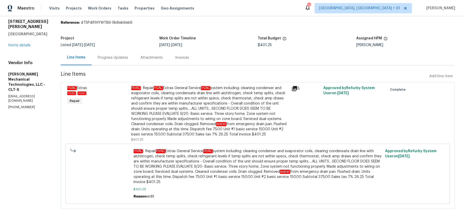
scroll to position [16, 0]
click at [20, 38] on div "[STREET_ADDRESS][PERSON_NAME] Home details" at bounding box center [28, 34] width 40 height 29
click at [19, 44] on link "Home details" at bounding box center [19, 46] width 22 height 4
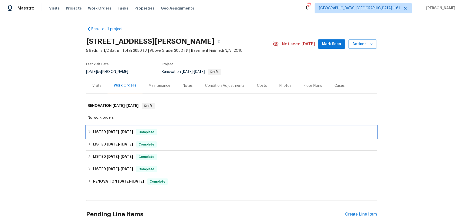
click at [173, 128] on div "LISTED [DATE] - [DATE] Complete" at bounding box center [231, 132] width 291 height 12
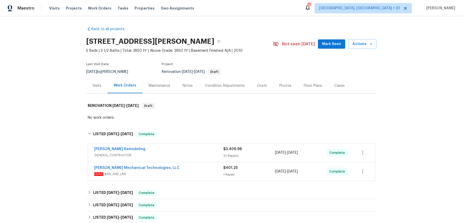
click at [172, 153] on span "GENERAL_CONTRACTOR" at bounding box center [158, 155] width 129 height 5
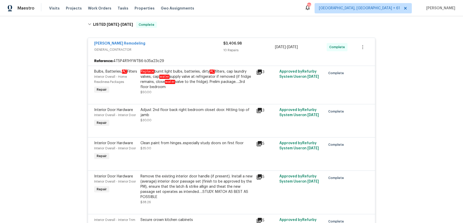
scroll to position [113, 0]
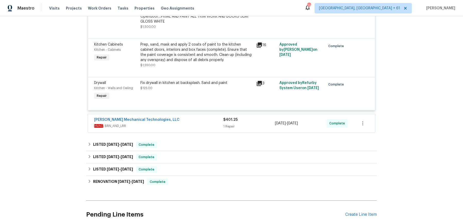
click at [184, 125] on span "HVAC , BRN_AND_LRR" at bounding box center [158, 125] width 129 height 5
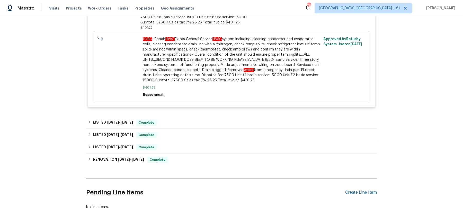
scroll to position [624, 0]
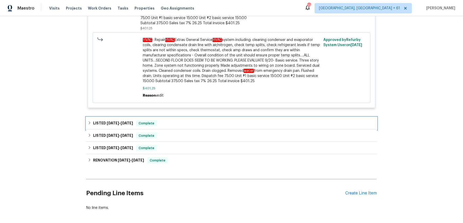
click at [184, 125] on div "LISTED [DATE] - [DATE] Complete" at bounding box center [231, 123] width 291 height 12
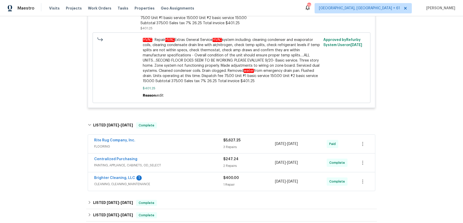
click at [175, 149] on span "FLOORING" at bounding box center [158, 146] width 129 height 5
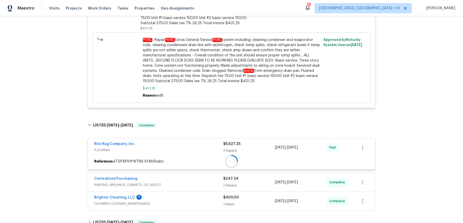
scroll to position [695, 0]
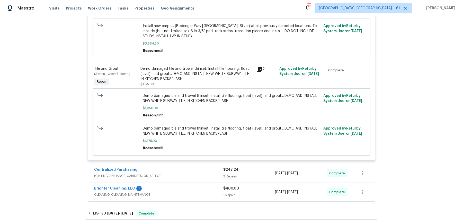
click at [174, 172] on div "Centralized Purchasing" at bounding box center [158, 170] width 129 height 6
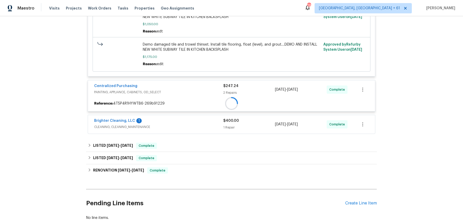
scroll to position [974, 0]
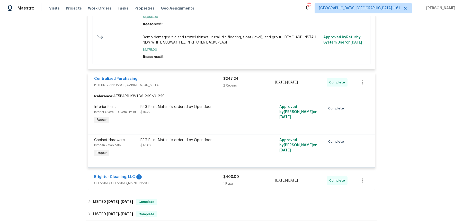
click at [175, 166] on div "Cabinet Hardware Kitchen - Cabinets Repair PPG Paint Materials ordered by Opend…" at bounding box center [231, 150] width 287 height 33
click at [170, 179] on div "Brighter Cleaning, LLC 1" at bounding box center [158, 177] width 129 height 6
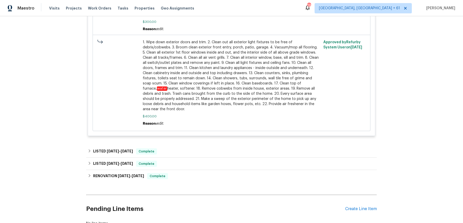
scroll to position [1358, 0]
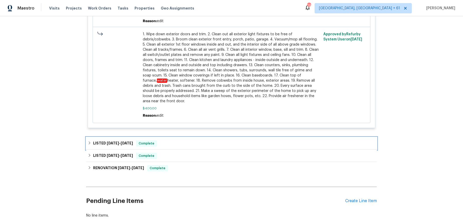
click at [181, 138] on div "LISTED [DATE] - [DATE] Complete" at bounding box center [231, 143] width 291 height 12
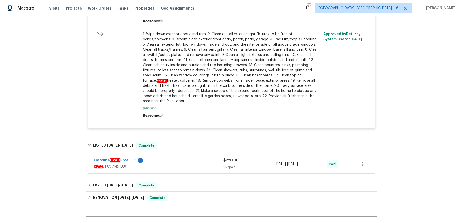
click at [174, 165] on span "HVAC , BRN_AND_LRR" at bounding box center [158, 166] width 129 height 5
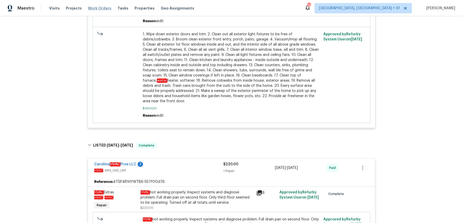
click at [99, 7] on span "Work Orders" at bounding box center [99, 8] width 23 height 5
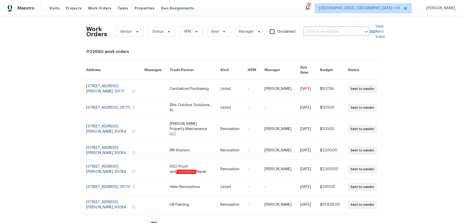
click at [352, 25] on div "Work Orders Vendor Status HPM Kind Manager Unclaimed ​" at bounding box center [227, 31] width 283 height 23
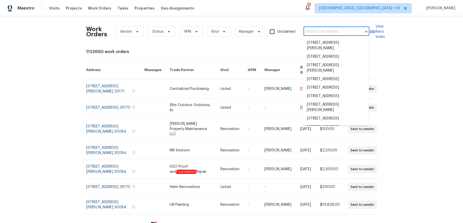
click at [347, 30] on input "text" at bounding box center [329, 32] width 51 height 8
paste input "[STREET_ADDRESS][PERSON_NAME]"
type input "[STREET_ADDRESS][PERSON_NAME]"
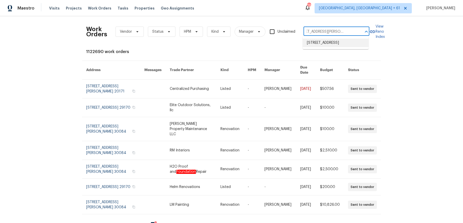
click at [344, 44] on li "[STREET_ADDRESS]" at bounding box center [336, 43] width 66 height 8
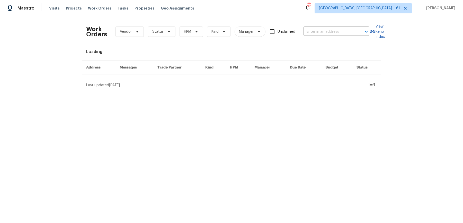
type input "[STREET_ADDRESS]"
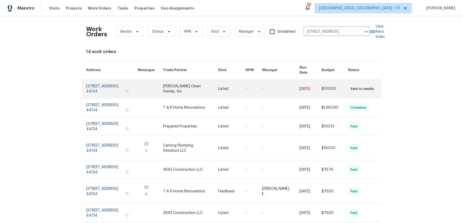
click at [263, 79] on td "-" at bounding box center [276, 88] width 37 height 19
click at [253, 82] on link at bounding box center [253, 88] width 17 height 19
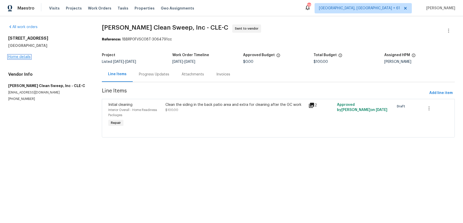
click at [23, 56] on link "Home details" at bounding box center [19, 57] width 22 height 4
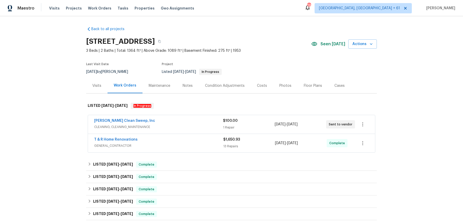
click at [167, 124] on span "CLEANING, CLEANING_MAINTENANCE" at bounding box center [158, 126] width 129 height 5
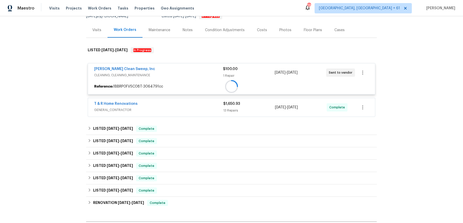
scroll to position [56, 0]
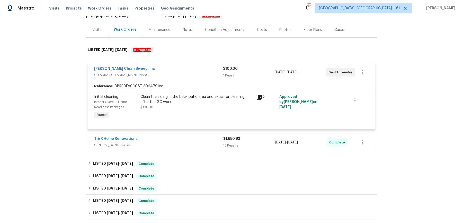
click at [171, 139] on div "T & R Home Renovations" at bounding box center [158, 139] width 129 height 6
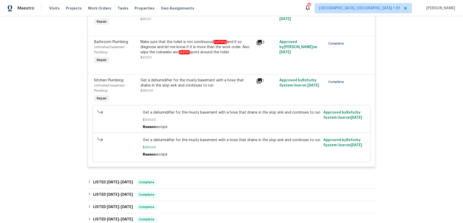
scroll to position [651, 0]
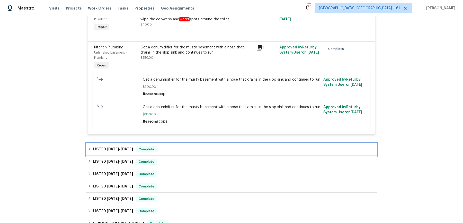
click at [170, 143] on div "LISTED [DATE] - [DATE] Complete" at bounding box center [231, 149] width 291 height 12
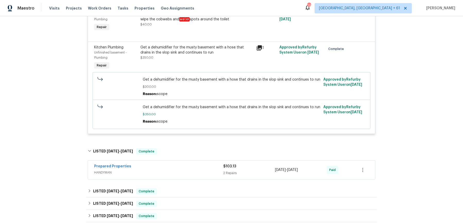
click at [170, 164] on div "Prepared Properties" at bounding box center [158, 167] width 129 height 6
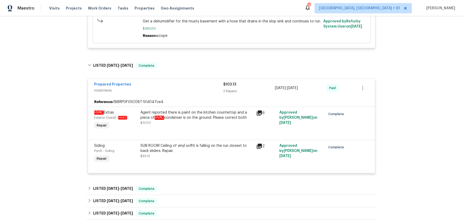
scroll to position [782, 0]
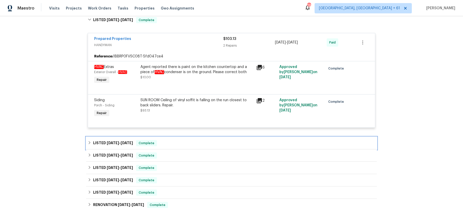
click at [187, 137] on div "LISTED [DATE] - [DATE] Complete" at bounding box center [231, 143] width 291 height 12
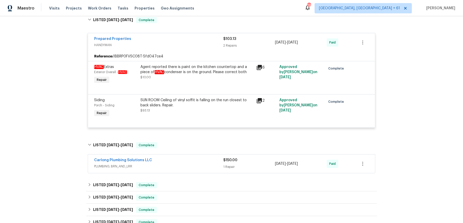
click at [179, 164] on span "PLUMBING, BRN_AND_LRR" at bounding box center [158, 166] width 129 height 5
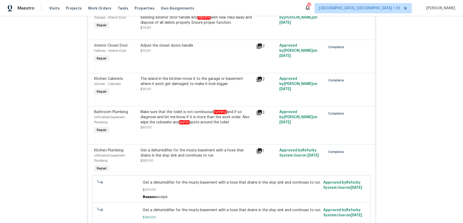
scroll to position [548, 0]
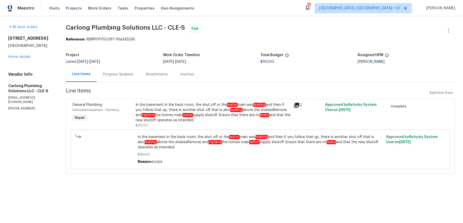
click at [125, 77] on div "Progress Updates" at bounding box center [118, 74] width 43 height 15
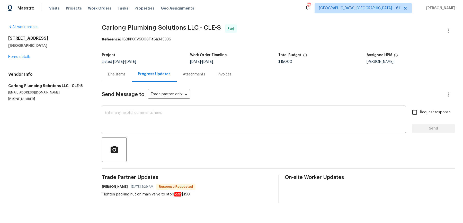
click at [115, 81] on div "Line Items" at bounding box center [117, 74] width 30 height 15
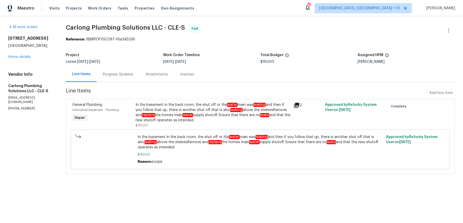
click at [126, 78] on div "Progress Updates" at bounding box center [118, 74] width 43 height 15
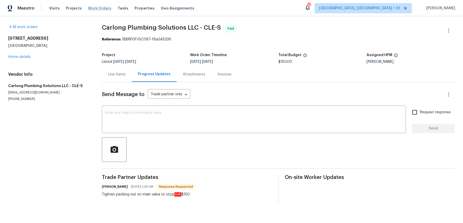
click at [97, 8] on span "Work Orders" at bounding box center [99, 8] width 23 height 5
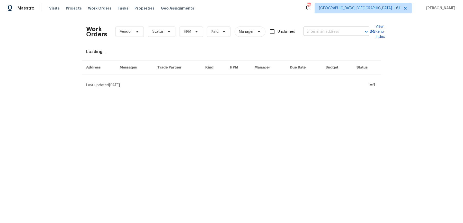
click at [351, 31] on input "text" at bounding box center [329, 32] width 51 height 8
paste input "[STREET_ADDRESS]"
type input "[STREET_ADDRESS]"
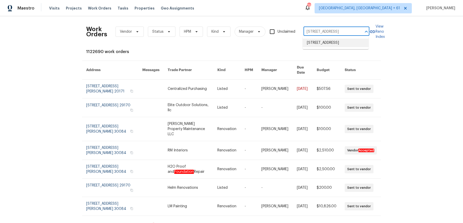
click at [334, 46] on li "[STREET_ADDRESS]" at bounding box center [336, 43] width 66 height 8
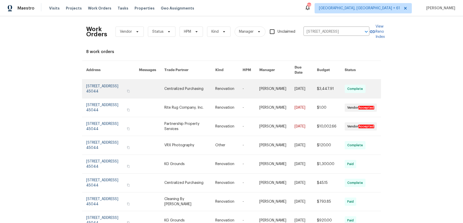
click at [264, 85] on link at bounding box center [276, 88] width 35 height 19
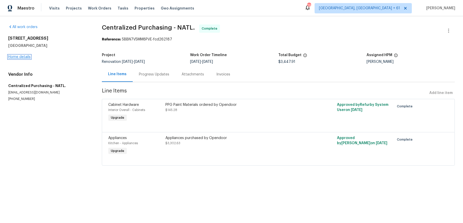
click at [21, 56] on link "Home details" at bounding box center [19, 57] width 22 height 4
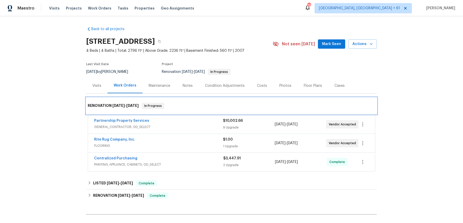
click at [195, 110] on div "RENOVATION [DATE] - [DATE] In Progress" at bounding box center [231, 105] width 291 height 16
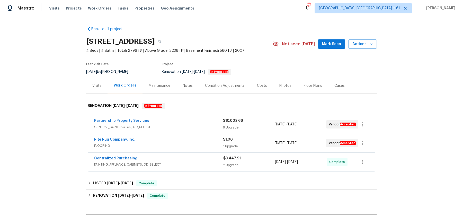
click at [190, 121] on div "Partnership Property Services" at bounding box center [158, 121] width 129 height 6
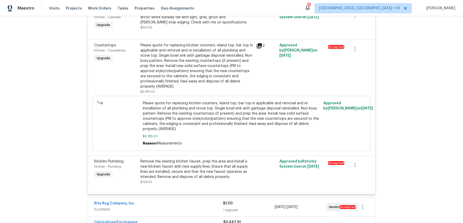
scroll to position [522, 0]
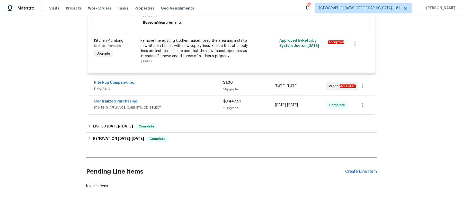
click at [192, 81] on div "Rite Rug Company, Inc." at bounding box center [158, 83] width 129 height 6
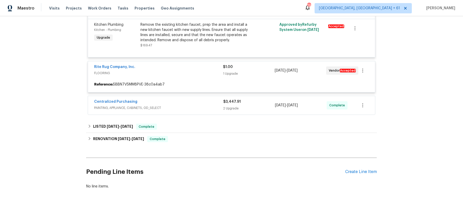
scroll to position [538, 0]
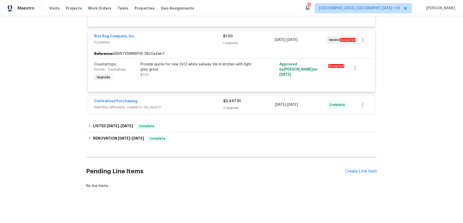
click at [190, 102] on div "Centralized Purchasing" at bounding box center [158, 102] width 129 height 6
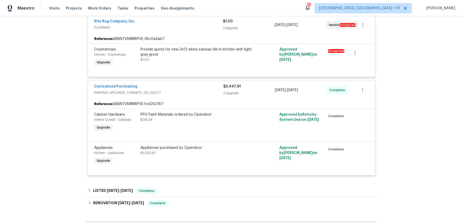
scroll to position [648, 0]
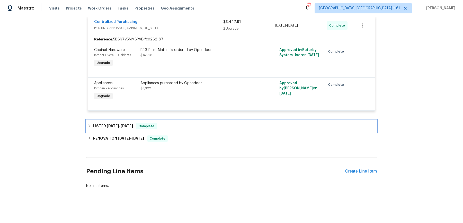
click at [182, 123] on div "LISTED [DATE] - [DATE] Complete" at bounding box center [232, 126] width 288 height 6
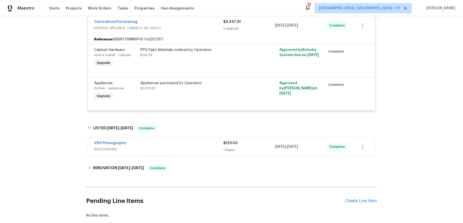
click at [181, 150] on span "PHOTOGRAPHY" at bounding box center [158, 149] width 129 height 5
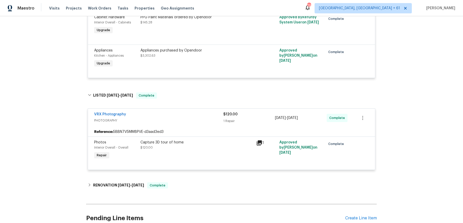
scroll to position [727, 0]
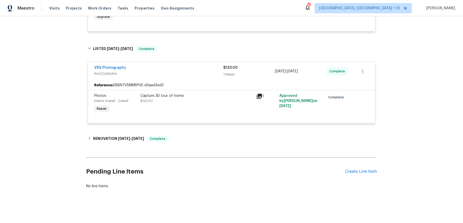
click at [177, 138] on div "RENOVATION [DATE] - [DATE] Complete" at bounding box center [232, 139] width 288 height 6
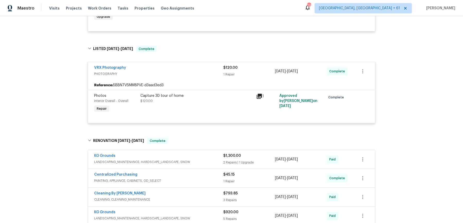
click at [184, 163] on span "LANDSCAPING_MAINTENANCE, HARDSCAPE_LANDSCAPE, SNOW" at bounding box center [158, 161] width 129 height 5
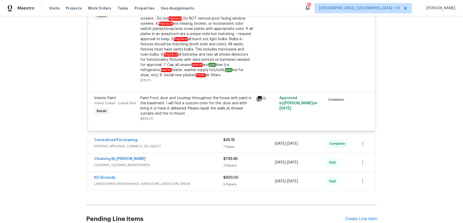
scroll to position [985, 0]
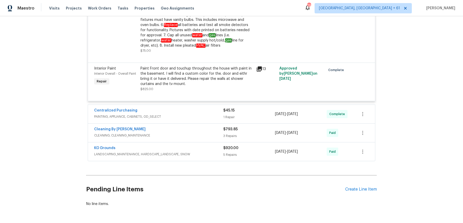
click at [176, 113] on div "Centralized Purchasing" at bounding box center [158, 111] width 129 height 6
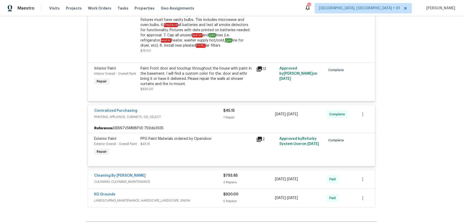
scroll to position [1038, 0]
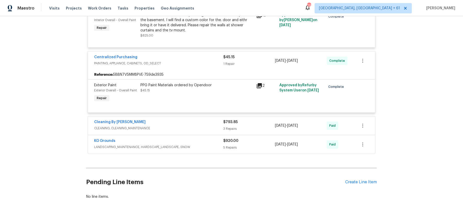
click at [172, 126] on span "CLEANING, CLEANING_MAINTENANCE" at bounding box center [158, 128] width 129 height 5
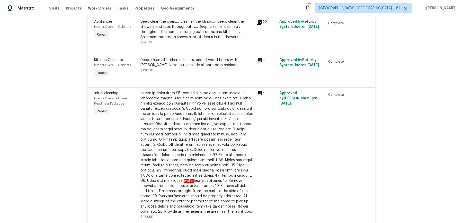
scroll to position [1274, 0]
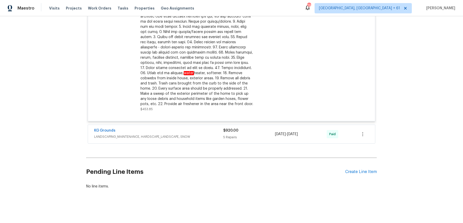
click at [200, 137] on span "LANDSCAPING_MAINTENANCE, HARDSCAPE_LANDSCAPE, SNOW" at bounding box center [158, 136] width 129 height 5
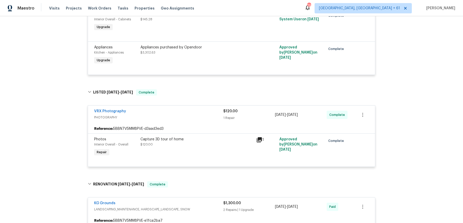
scroll to position [0, 0]
